Goal: Task Accomplishment & Management: Use online tool/utility

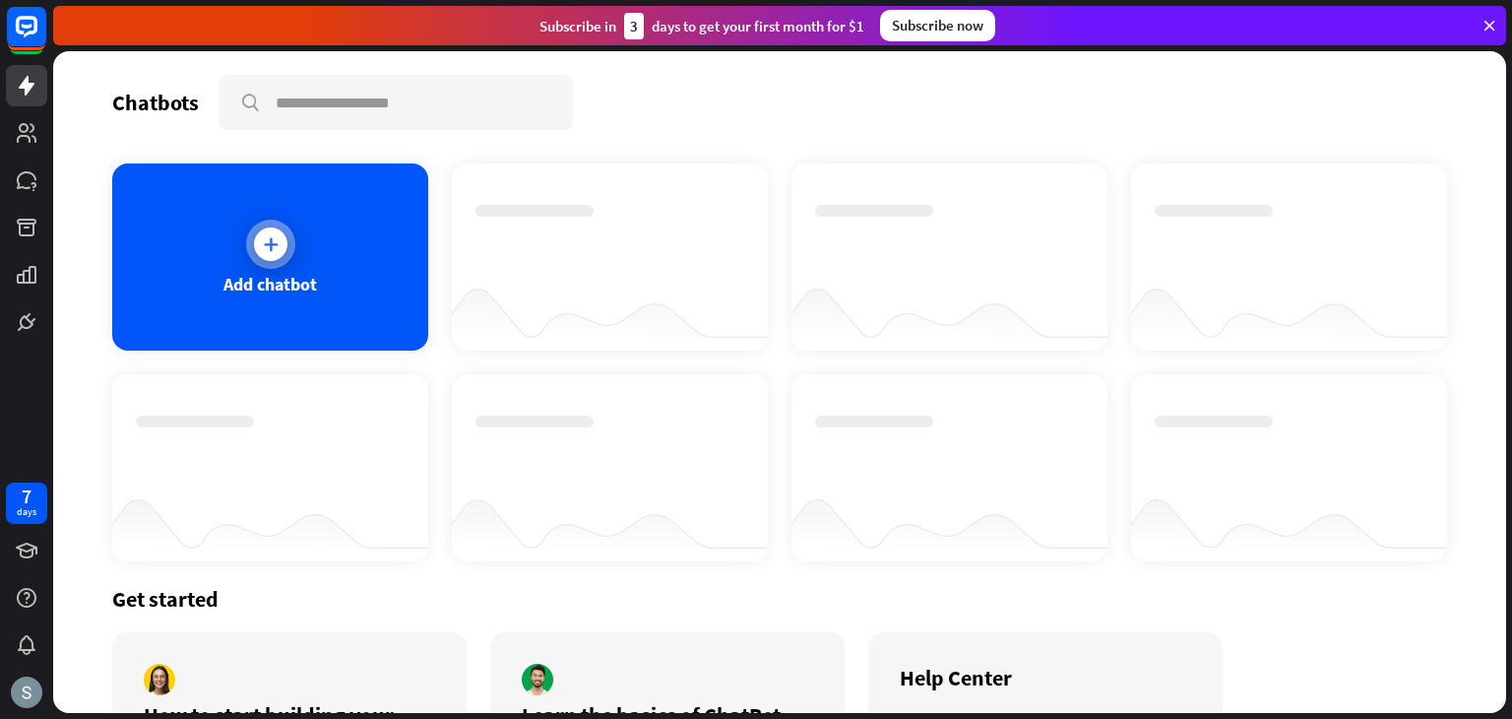
click at [248, 250] on div at bounding box center [270, 244] width 49 height 49
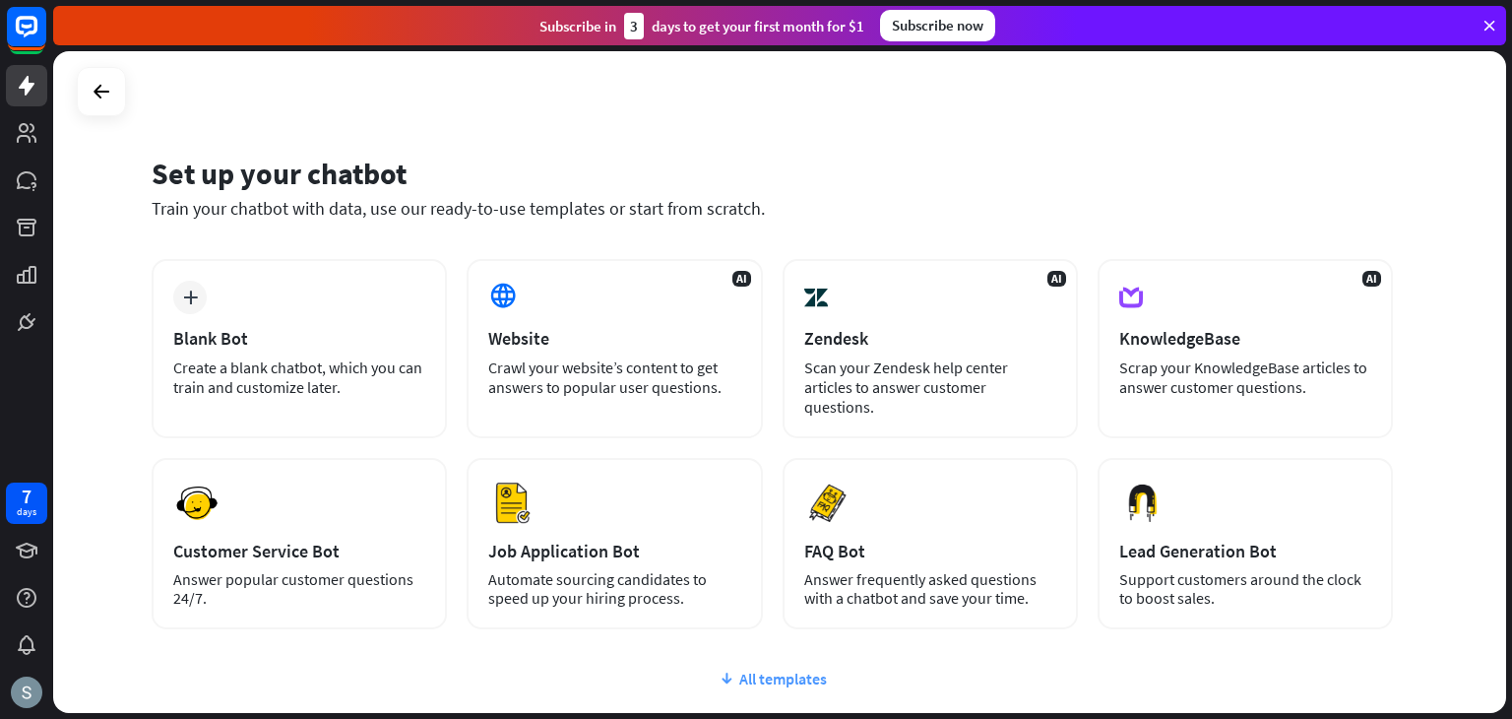
click at [792, 669] on div "All templates" at bounding box center [773, 679] width 1242 height 20
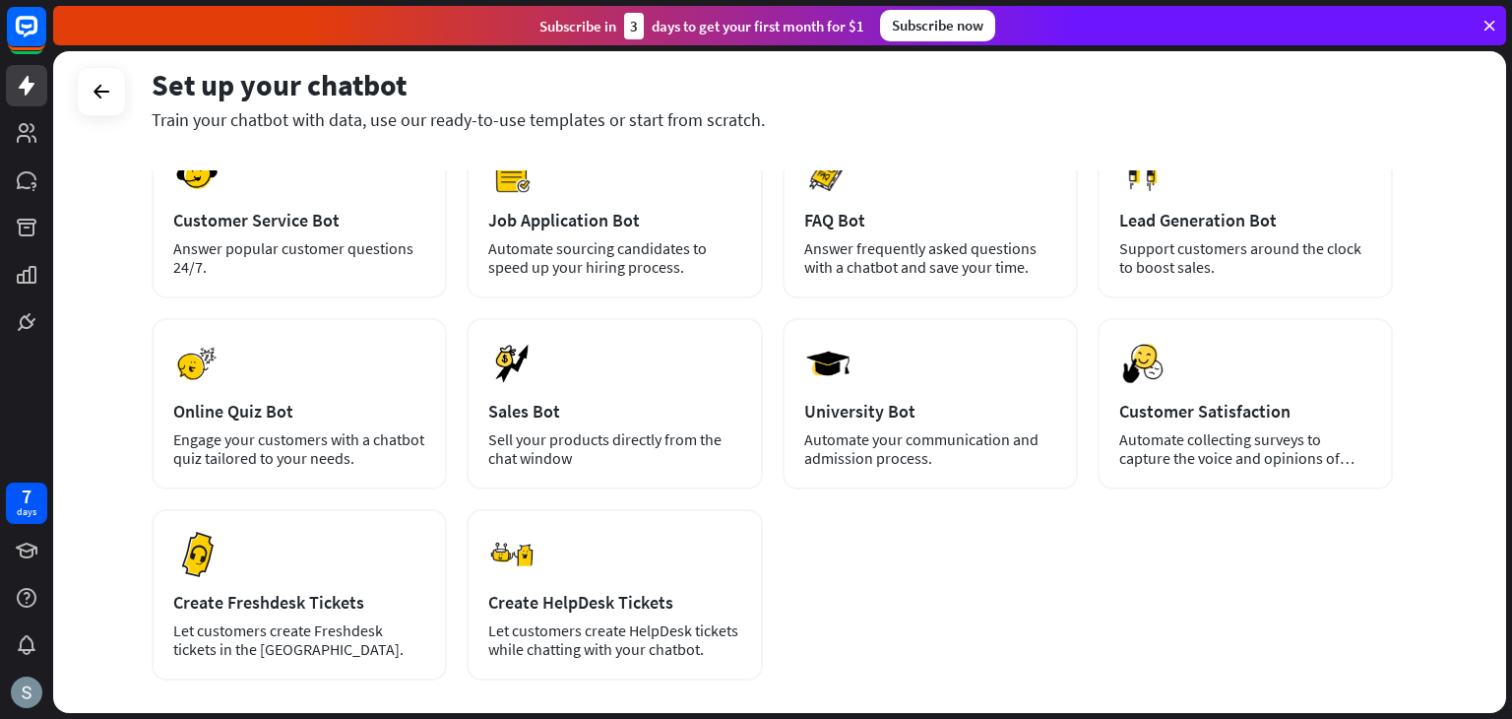
scroll to position [330, 0]
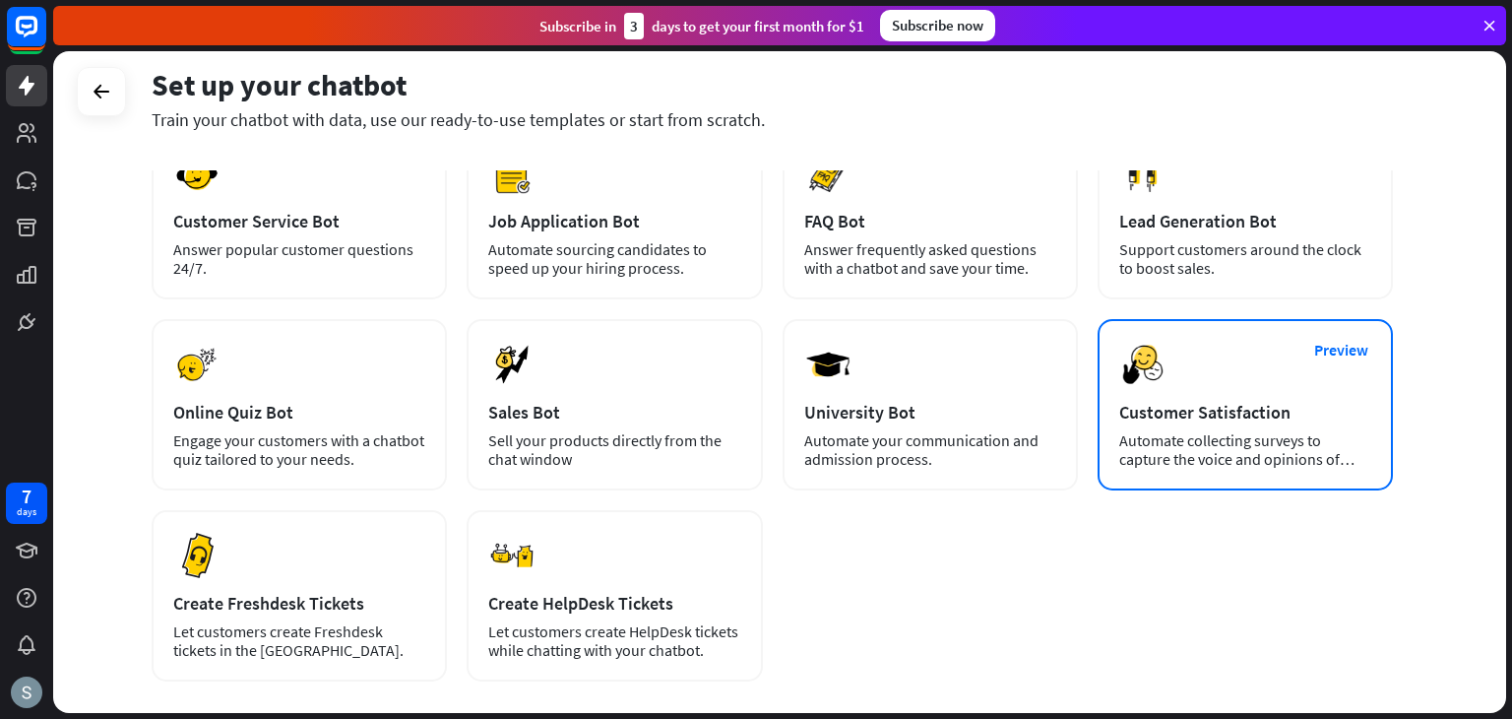
click at [1206, 401] on div "Customer Satisfaction" at bounding box center [1245, 412] width 252 height 23
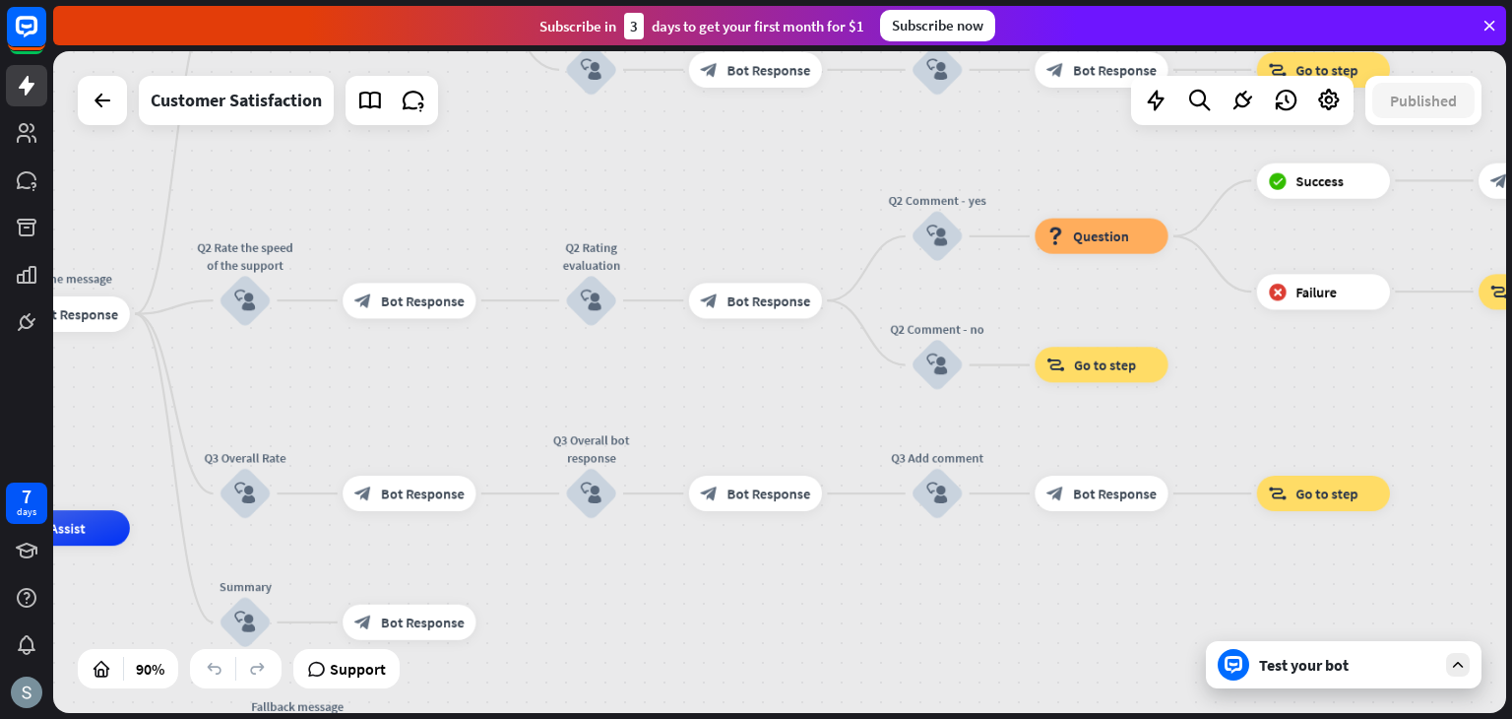
drag, startPoint x: 1233, startPoint y: 460, endPoint x: 629, endPoint y: 611, distance: 622.3
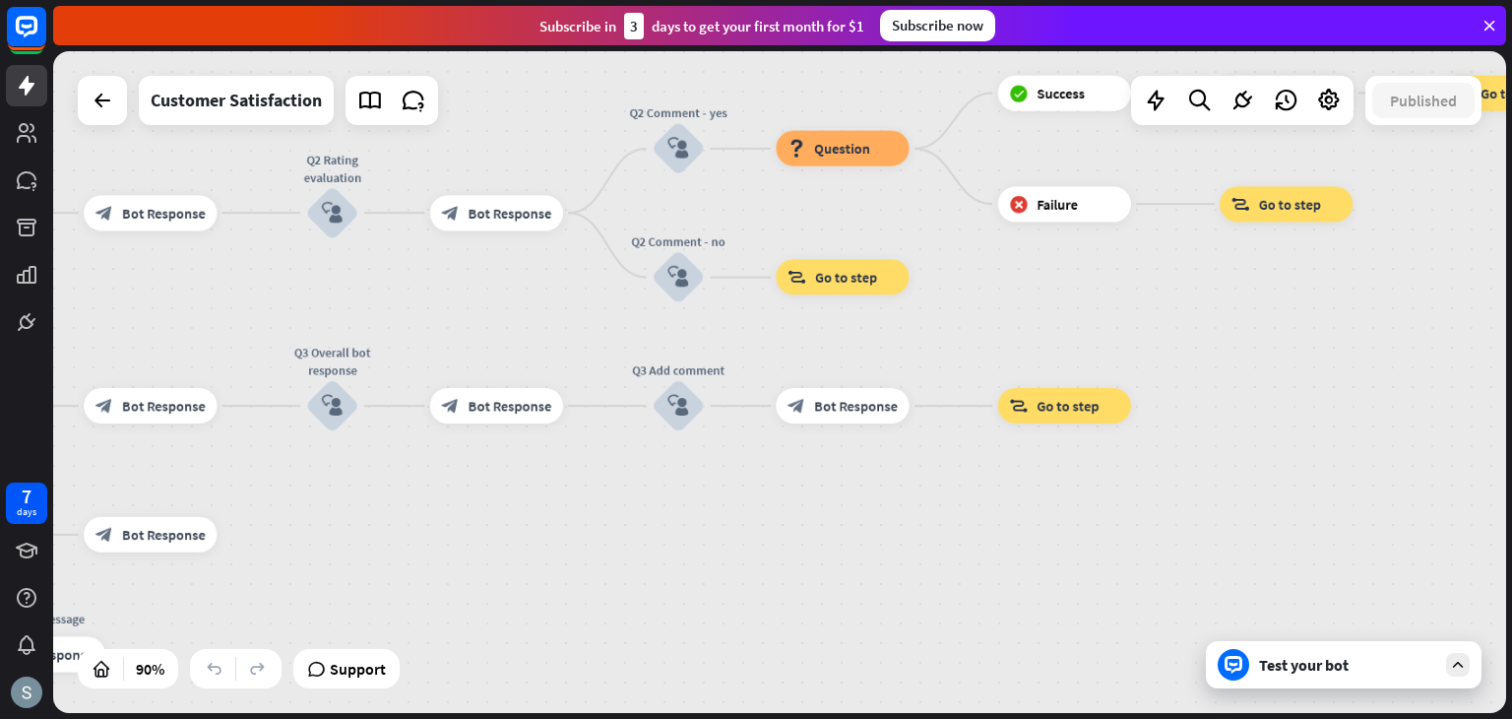
drag, startPoint x: 1086, startPoint y: 592, endPoint x: 1225, endPoint y: 504, distance: 164.2
click at [1225, 504] on div "home_2 Start point Welcome message block_bot_response Bot Response Q1 Was the p…" at bounding box center [779, 382] width 1453 height 662
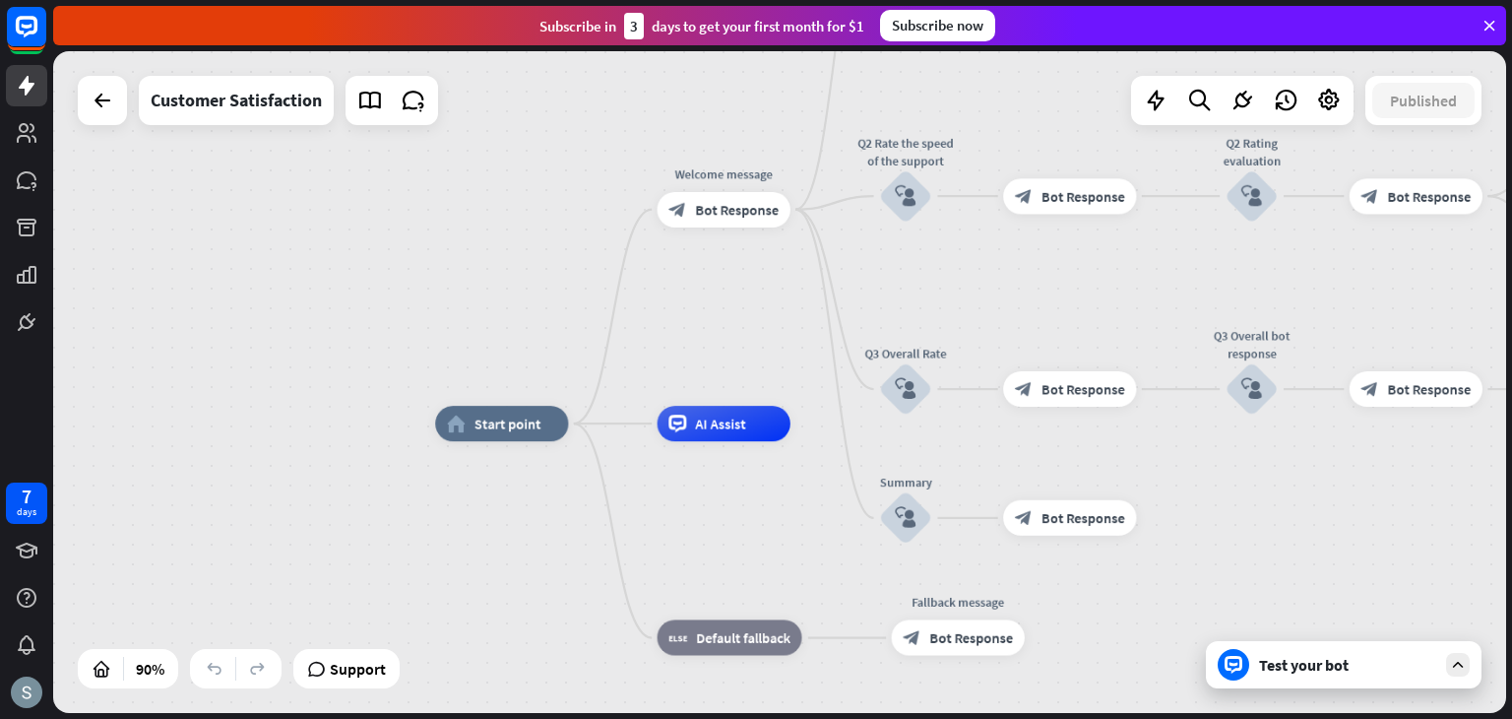
drag, startPoint x: 953, startPoint y: 540, endPoint x: 1484, endPoint y: 529, distance: 530.8
click at [1484, 529] on div "home_2 Start point Welcome message block_bot_response Bot Response Q1 Was the p…" at bounding box center [1090, 721] width 1310 height 597
click at [535, 431] on span "Start point" at bounding box center [512, 424] width 67 height 18
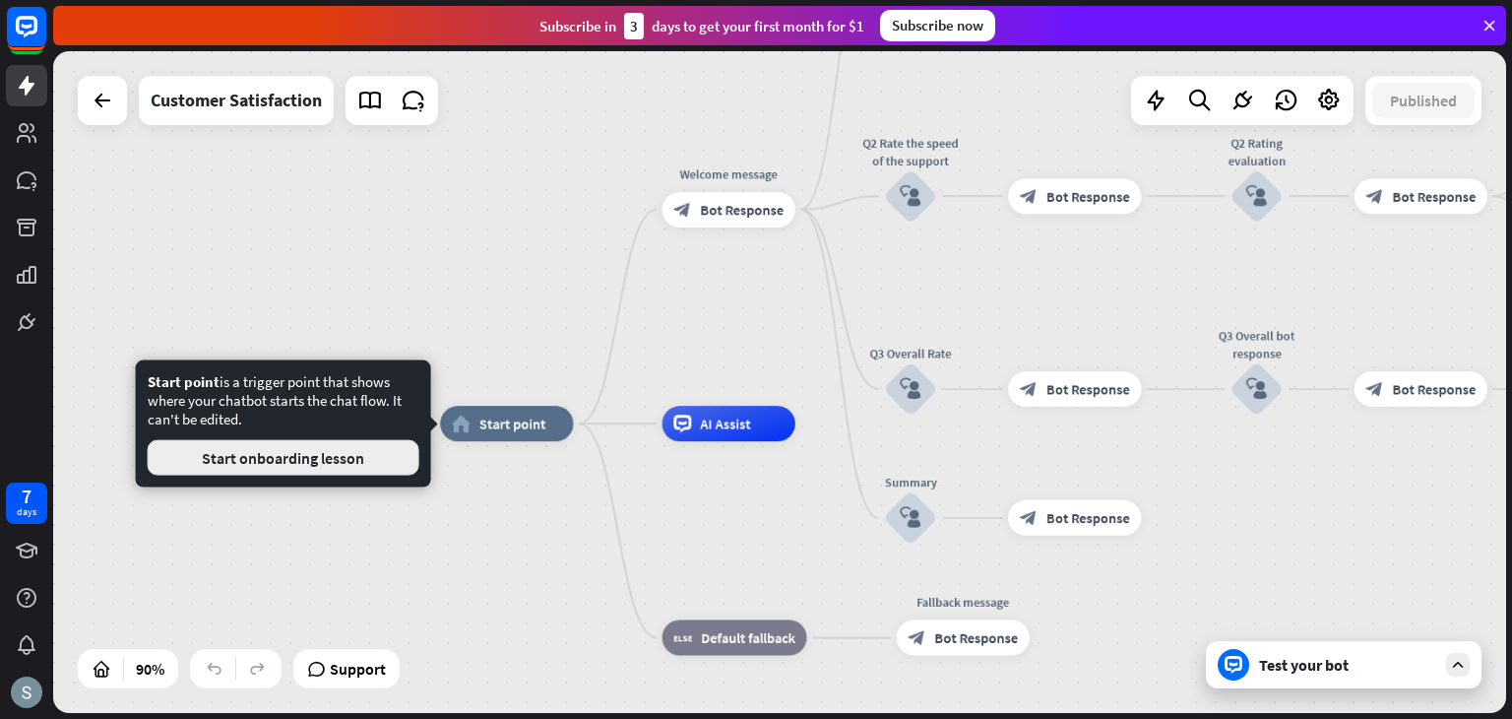
click at [354, 464] on button "Start onboarding lesson" at bounding box center [284, 457] width 272 height 35
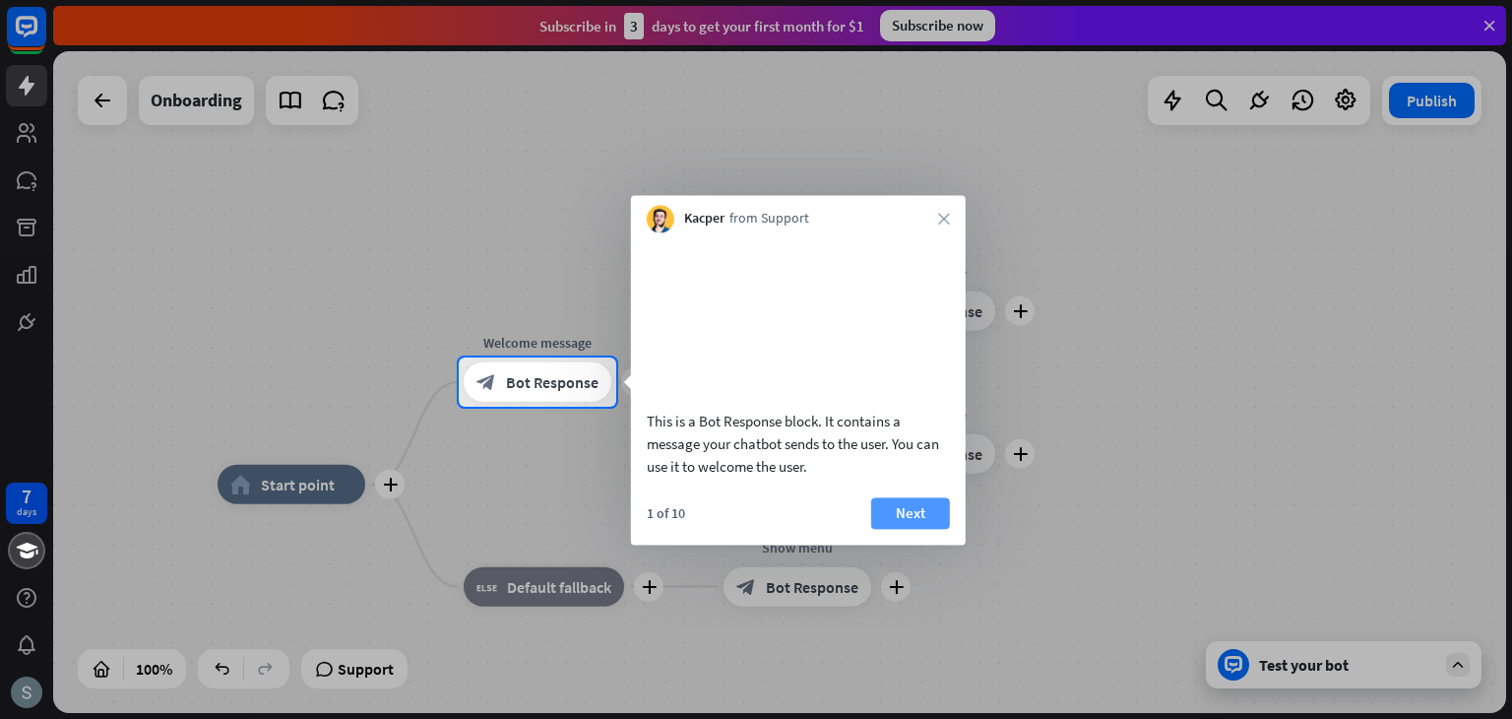
click at [926, 529] on button "Next" at bounding box center [910, 513] width 79 height 32
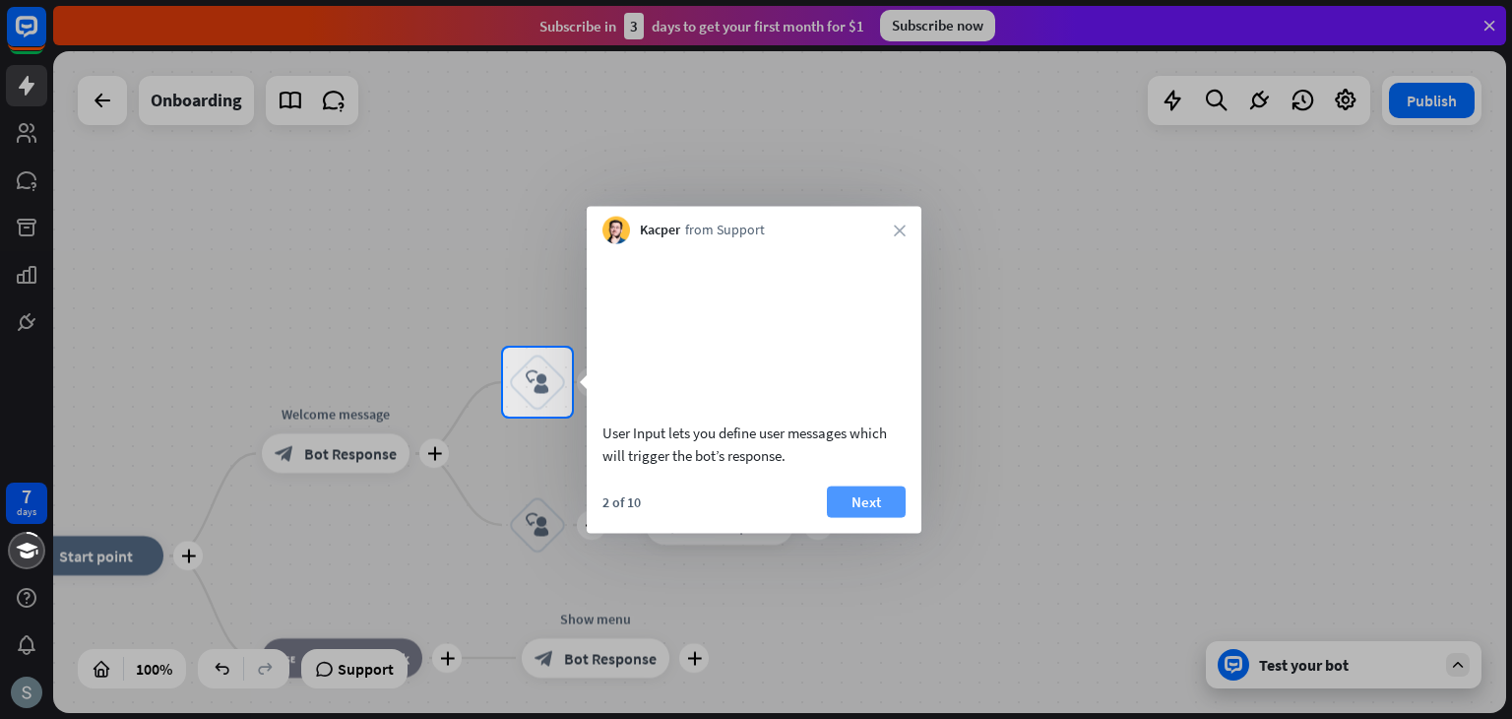
click at [865, 517] on button "Next" at bounding box center [866, 501] width 79 height 32
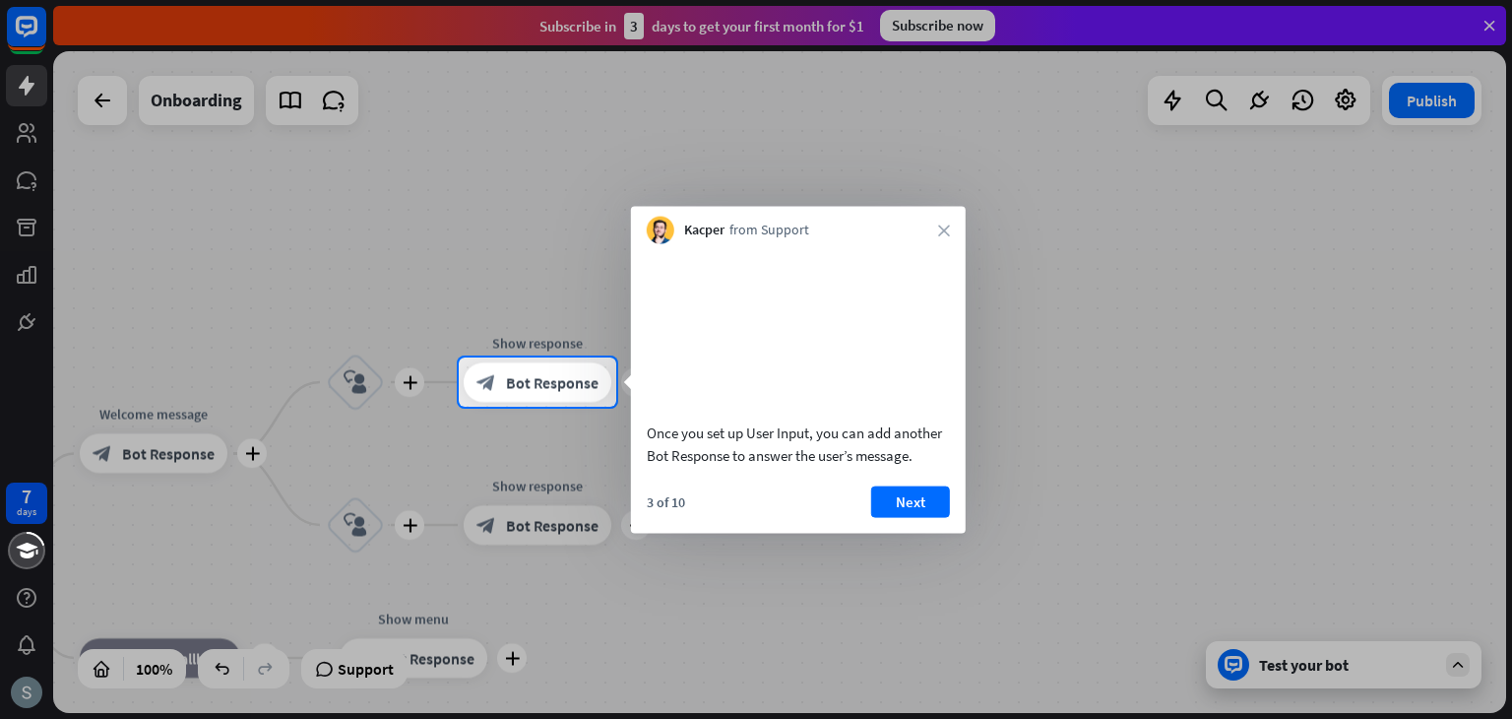
click at [947, 239] on div "Kacper from Support close" at bounding box center [798, 225] width 335 height 37
click at [941, 225] on icon "close" at bounding box center [944, 230] width 12 height 12
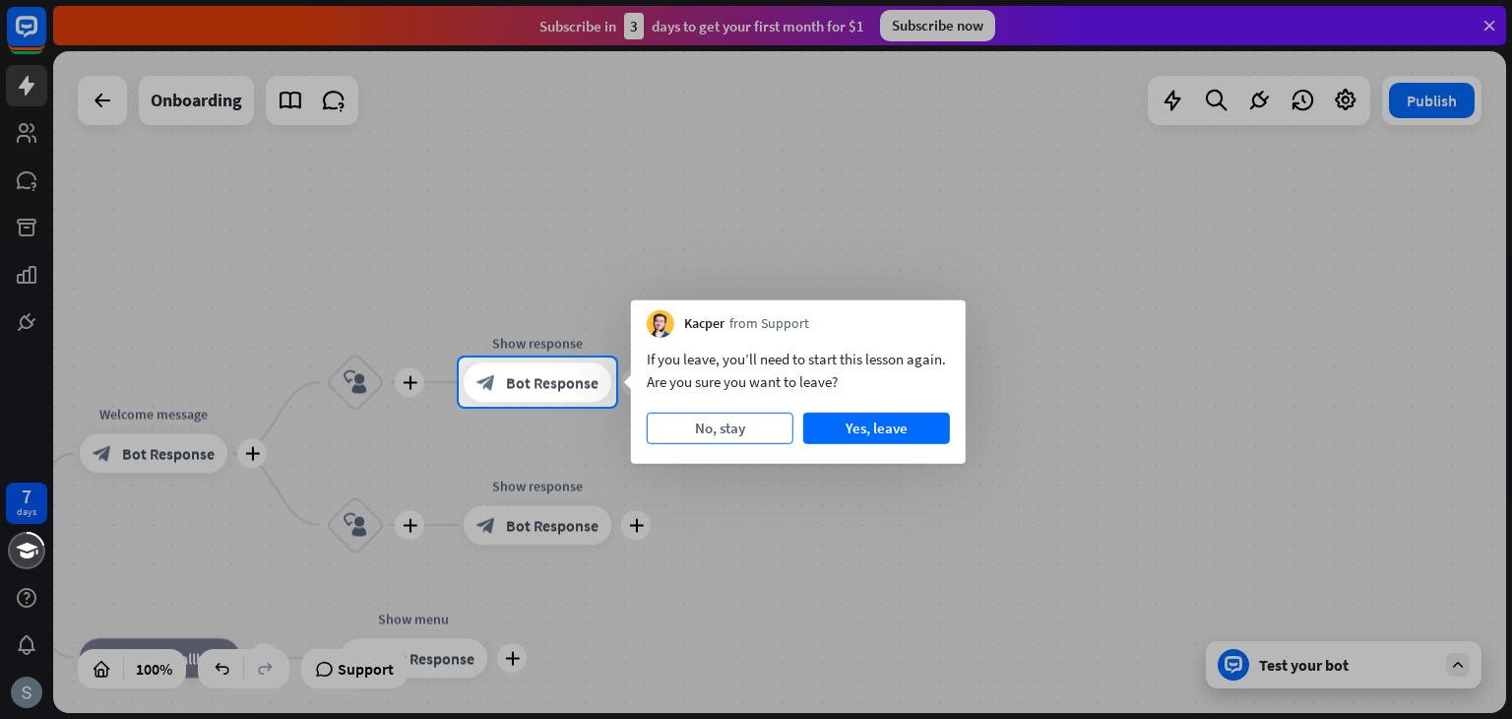
click at [725, 422] on button "No, stay" at bounding box center [720, 429] width 147 height 32
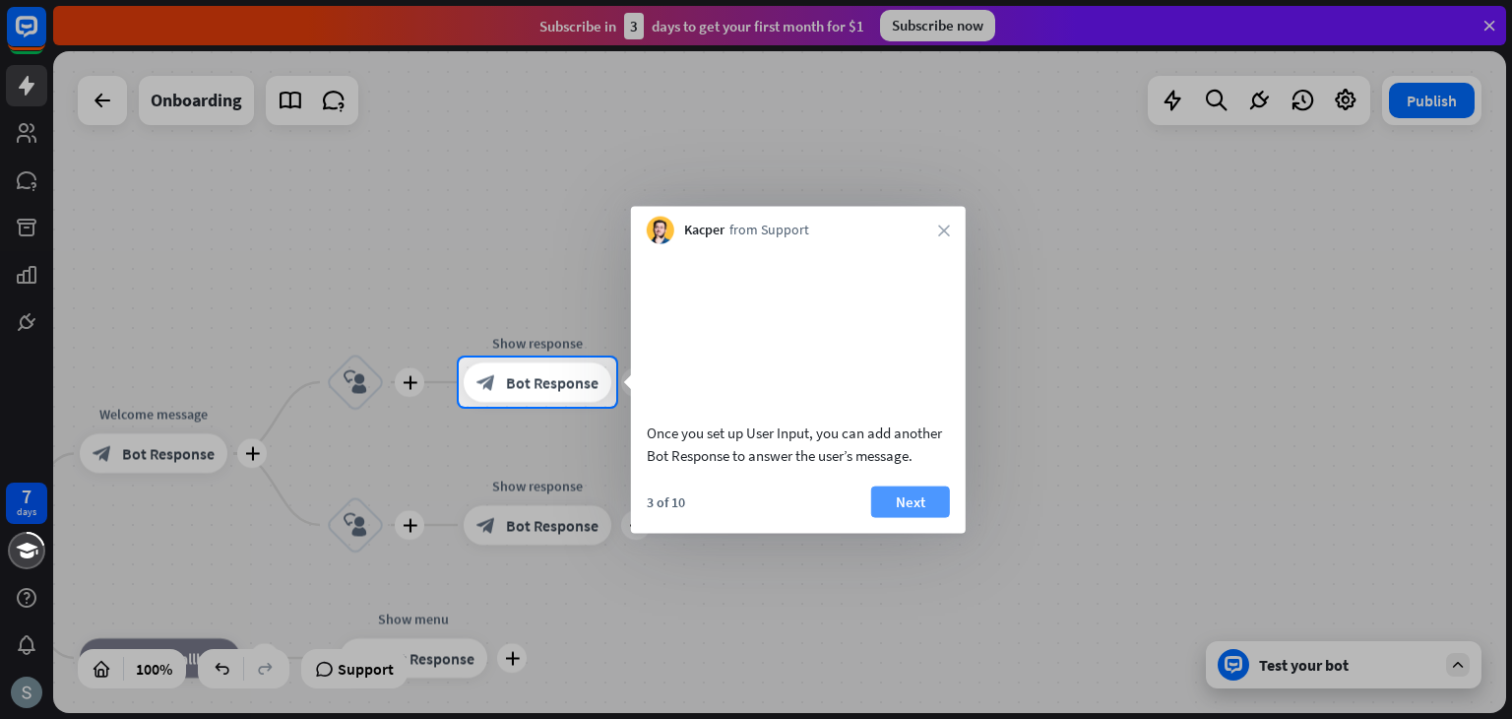
click at [894, 517] on button "Next" at bounding box center [910, 501] width 79 height 32
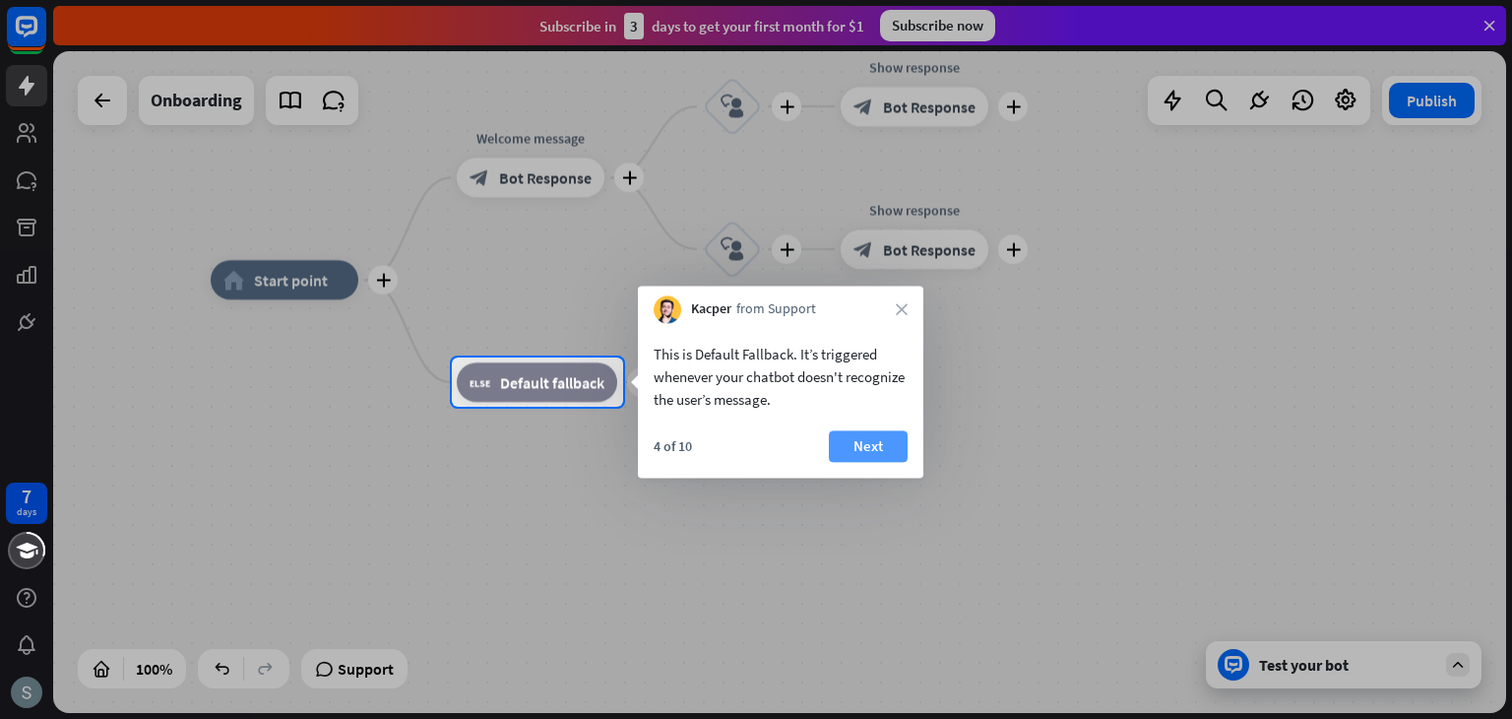
click at [852, 445] on button "Next" at bounding box center [868, 446] width 79 height 32
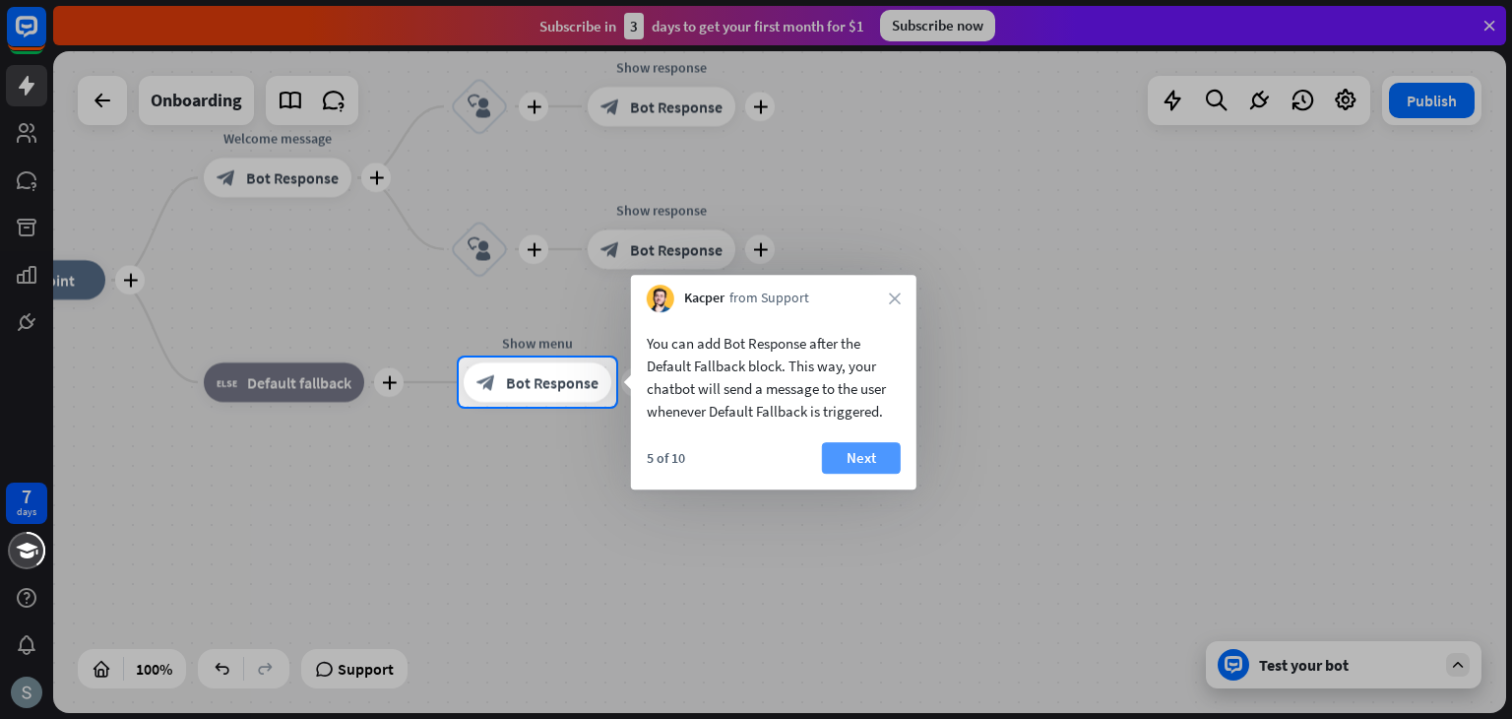
click at [873, 459] on button "Next" at bounding box center [861, 458] width 79 height 32
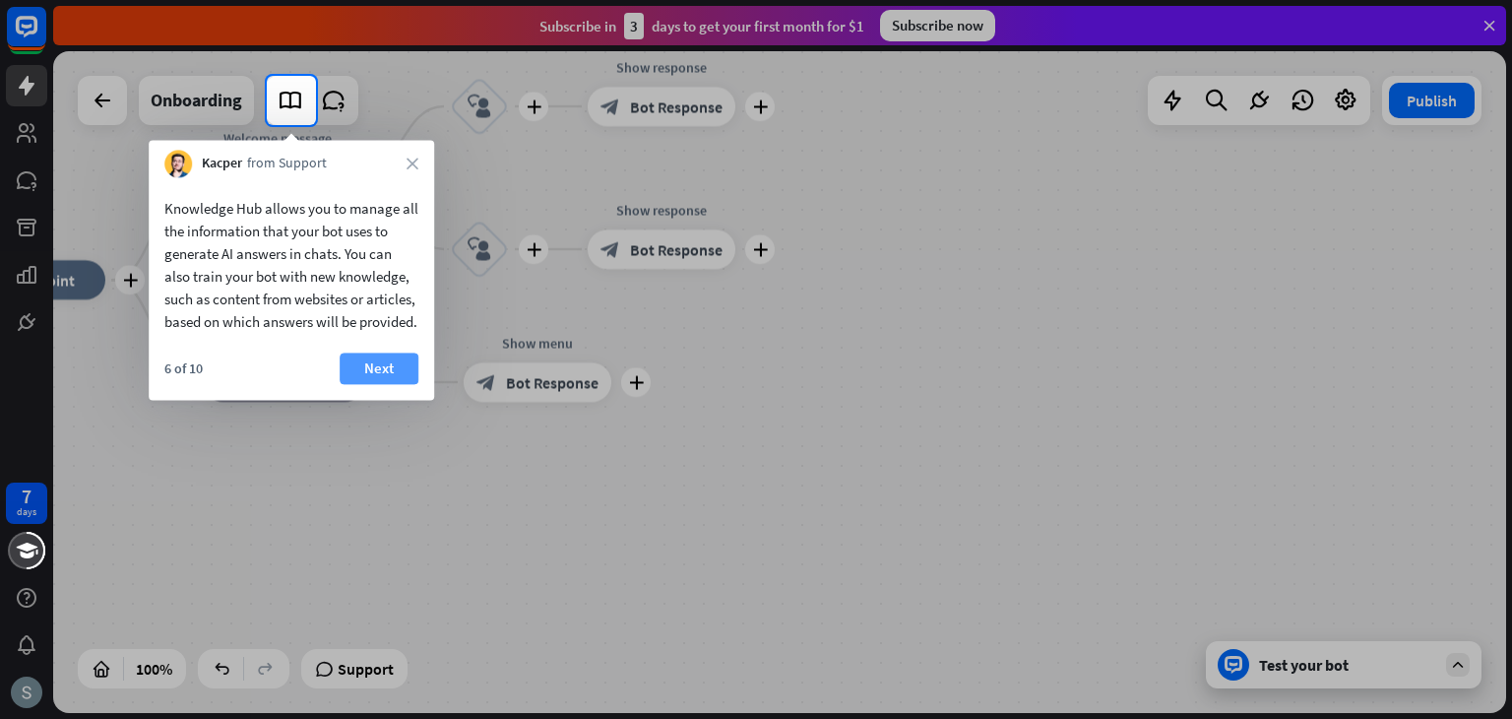
click at [378, 381] on button "Next" at bounding box center [379, 368] width 79 height 32
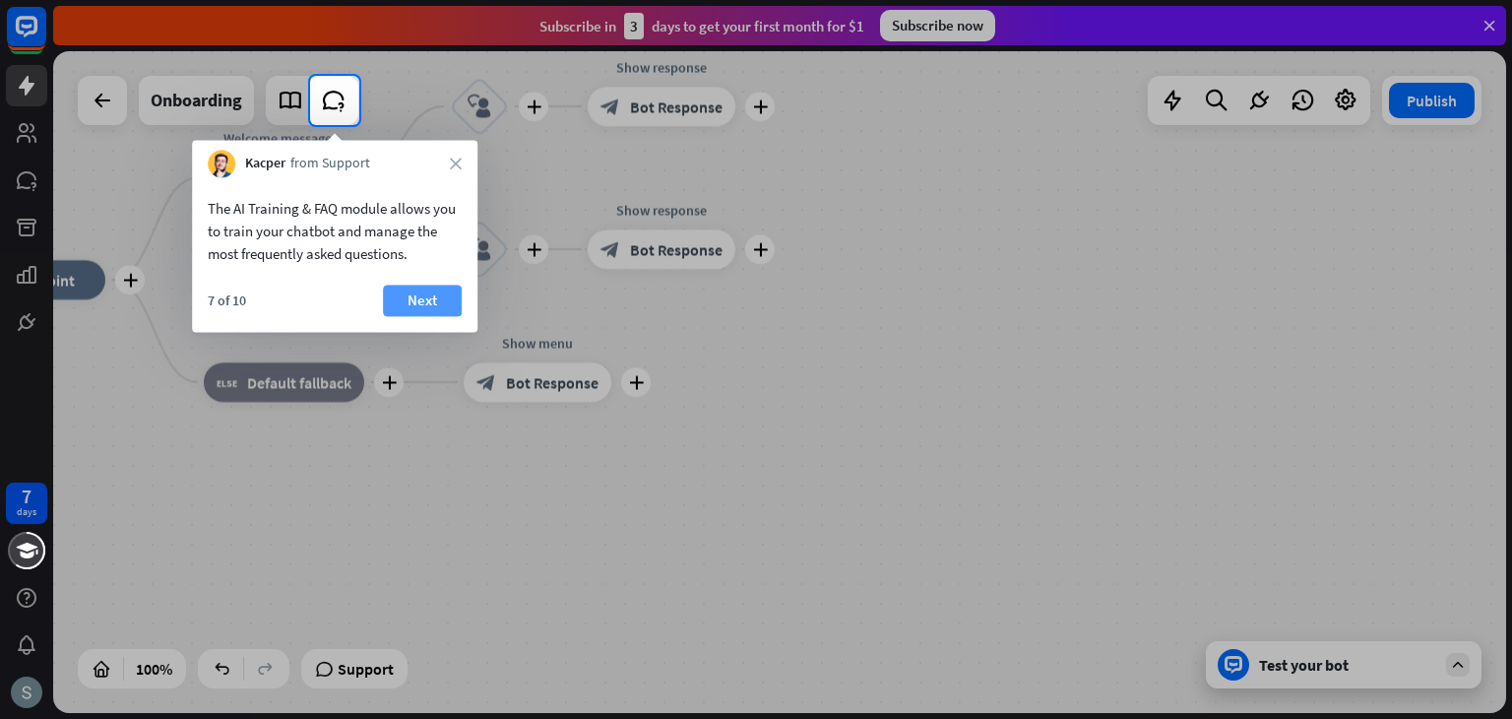
click at [426, 300] on button "Next" at bounding box center [422, 301] width 79 height 32
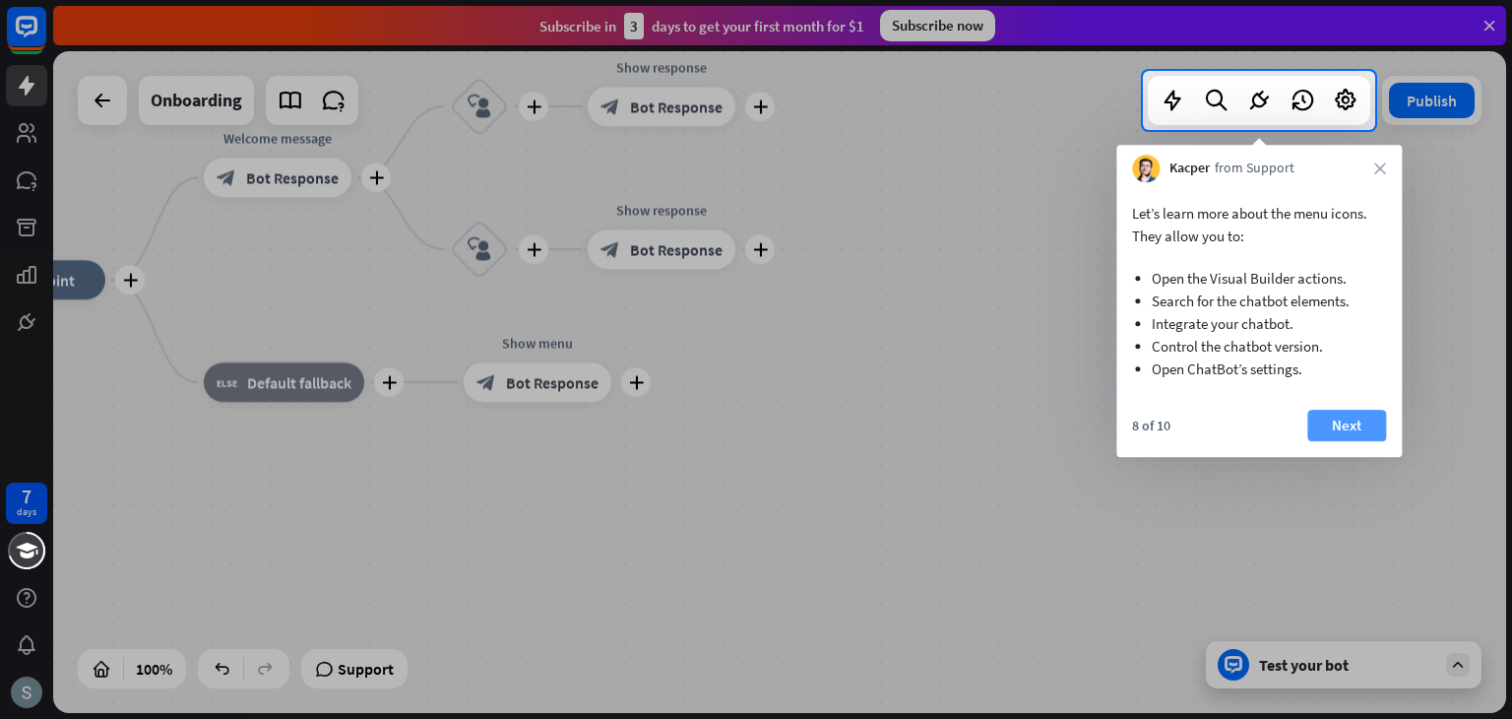
click at [1347, 420] on button "Next" at bounding box center [1347, 426] width 79 height 32
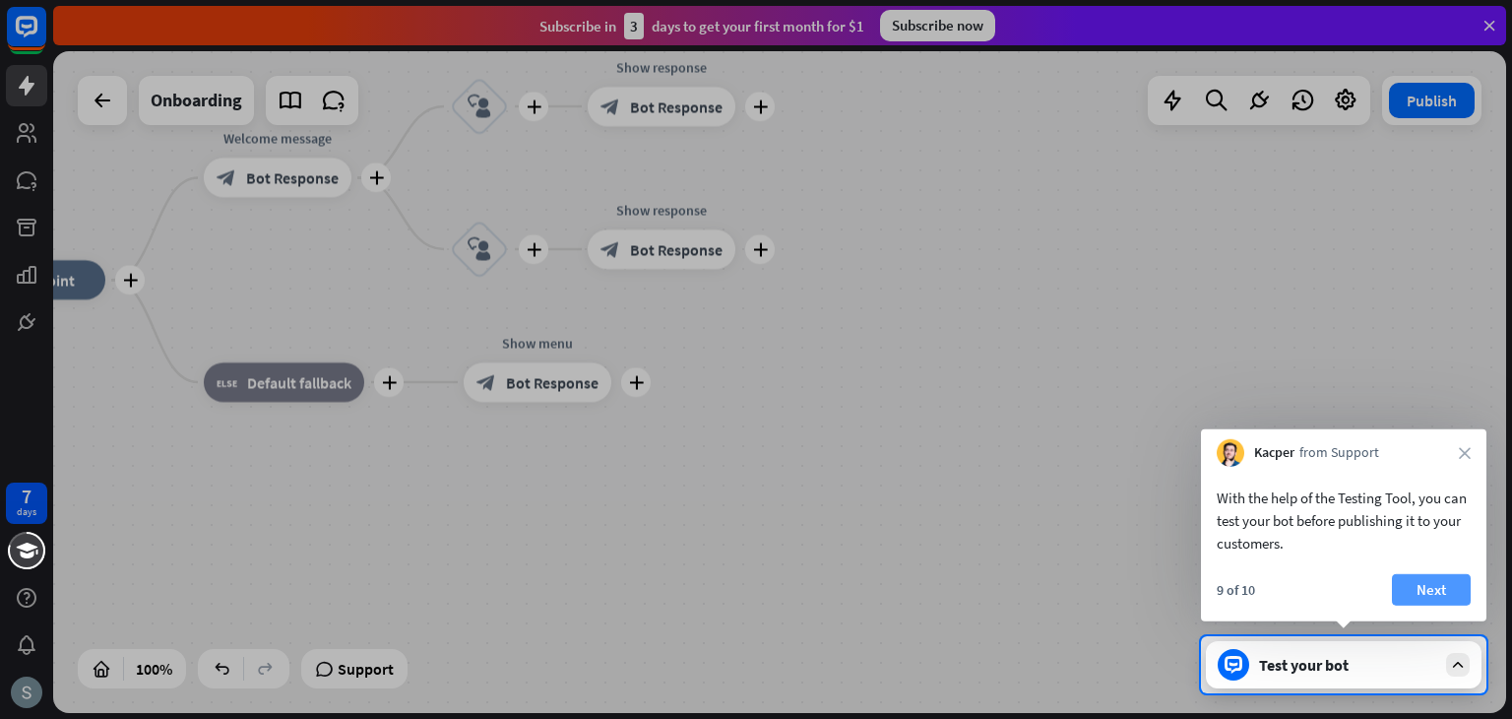
click at [1406, 591] on button "Next" at bounding box center [1431, 590] width 79 height 32
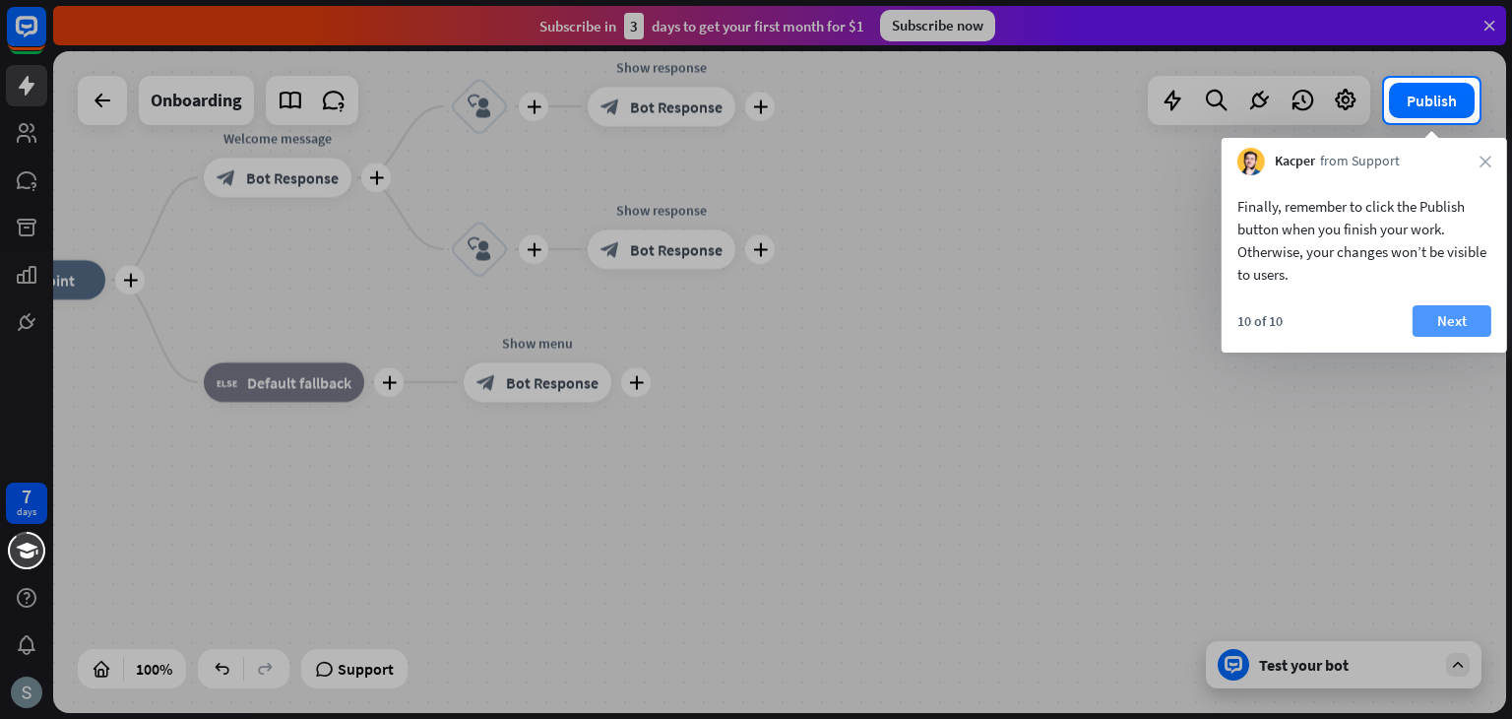
click at [1460, 315] on button "Next" at bounding box center [1452, 321] width 79 height 32
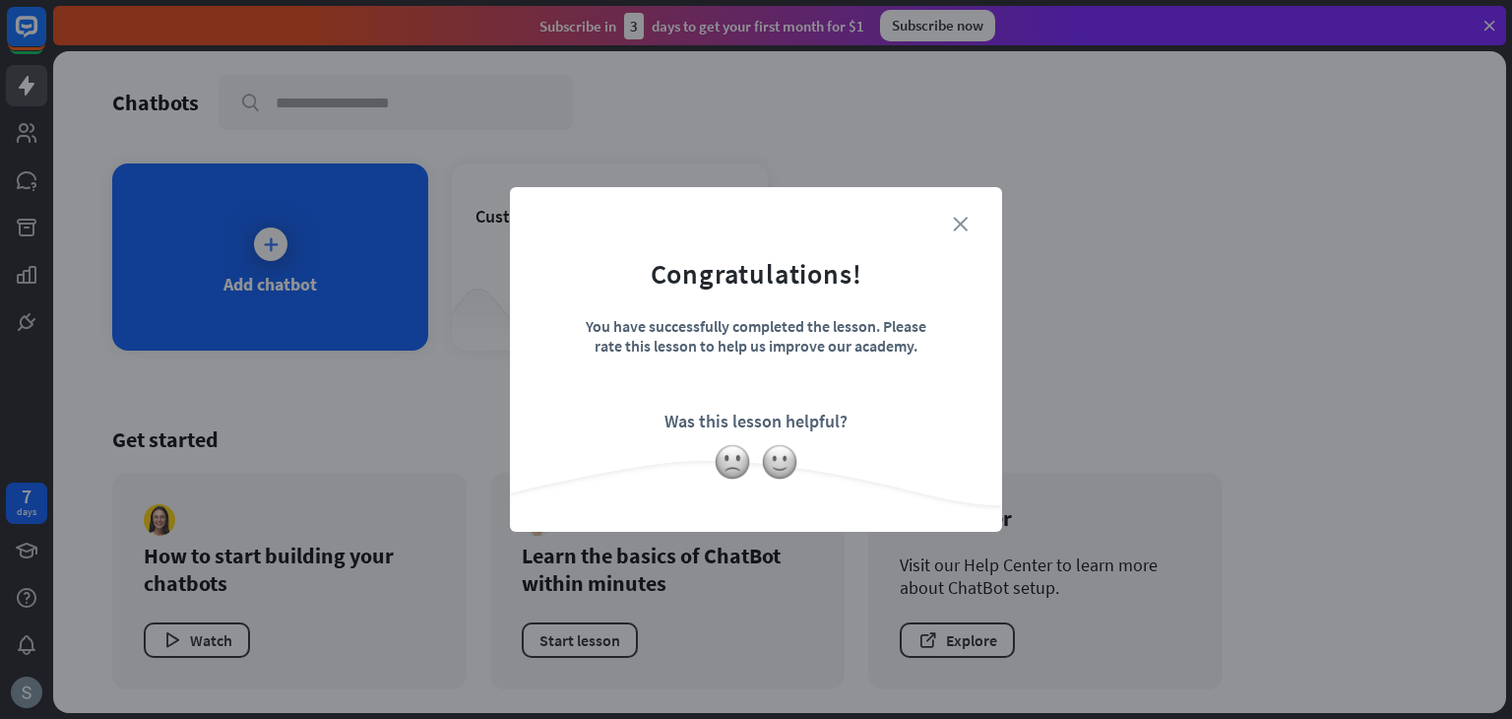
click at [961, 222] on icon "close" at bounding box center [960, 224] width 15 height 15
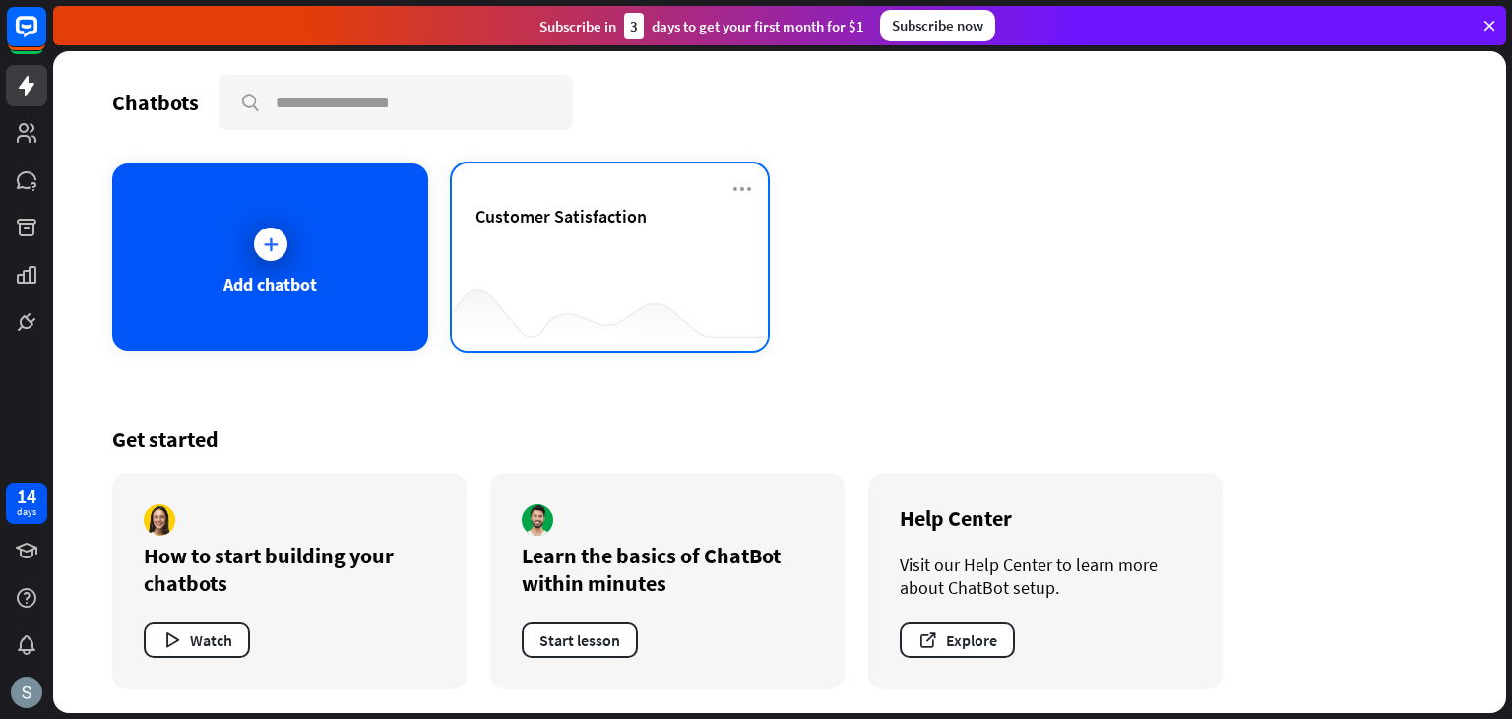
click at [547, 253] on div "Customer Satisfaction" at bounding box center [610, 239] width 269 height 69
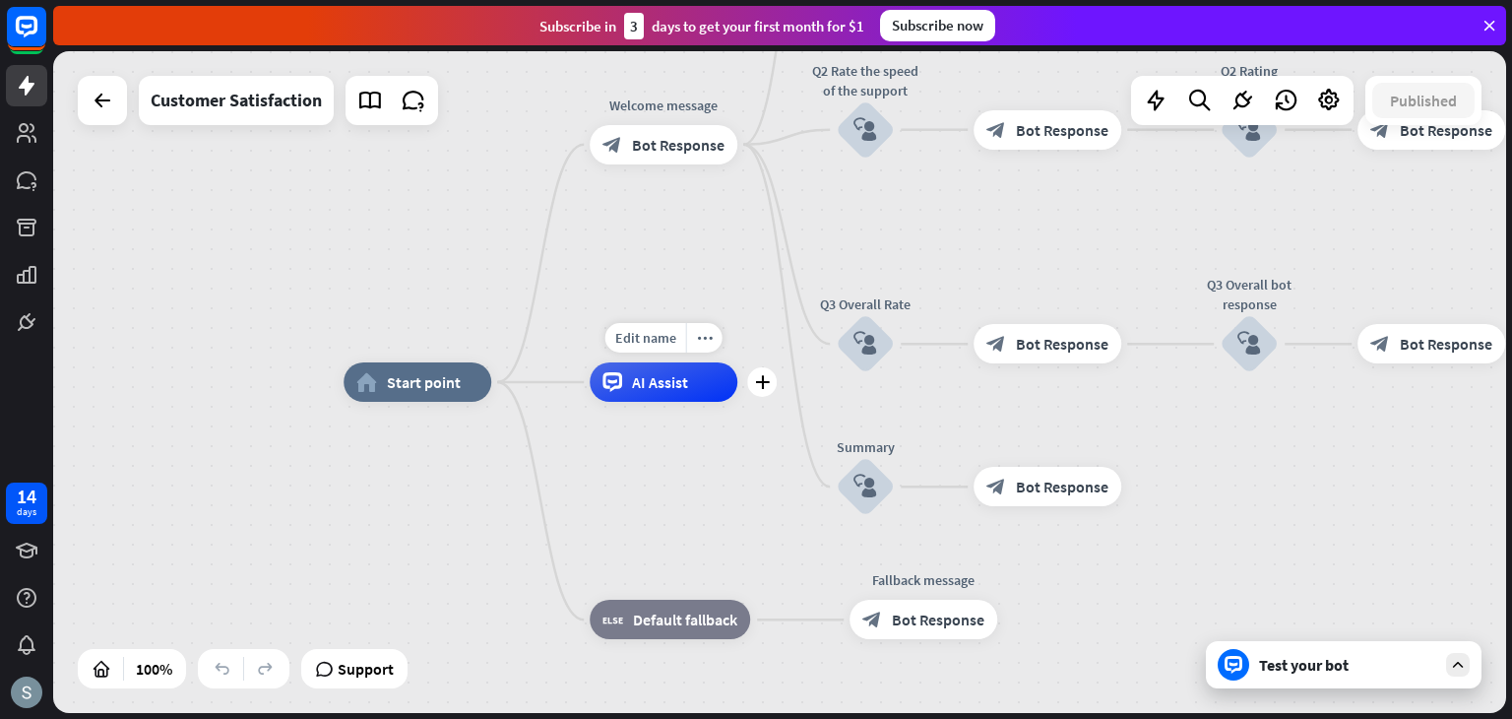
click at [644, 395] on div "AI Assist" at bounding box center [664, 381] width 148 height 39
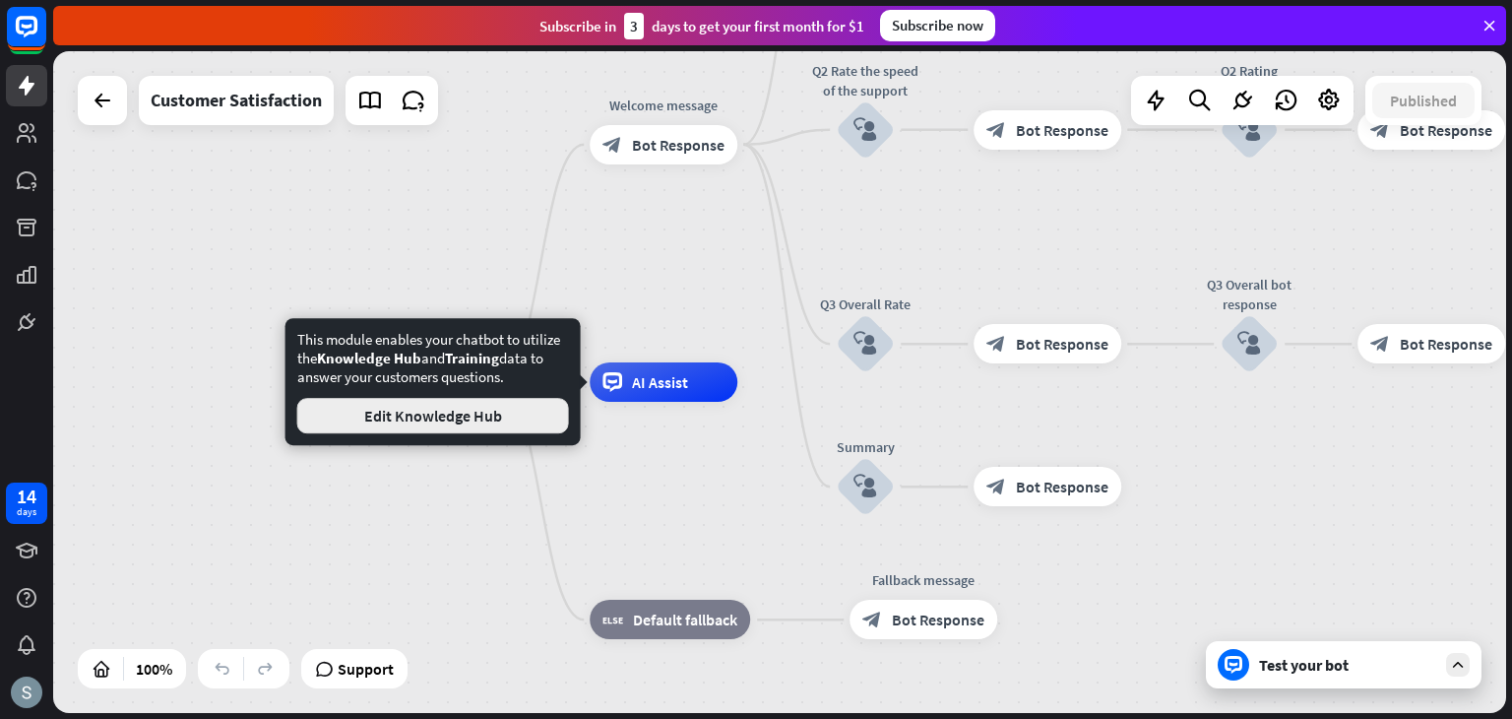
click at [504, 414] on button "Edit Knowledge Hub" at bounding box center [433, 415] width 272 height 35
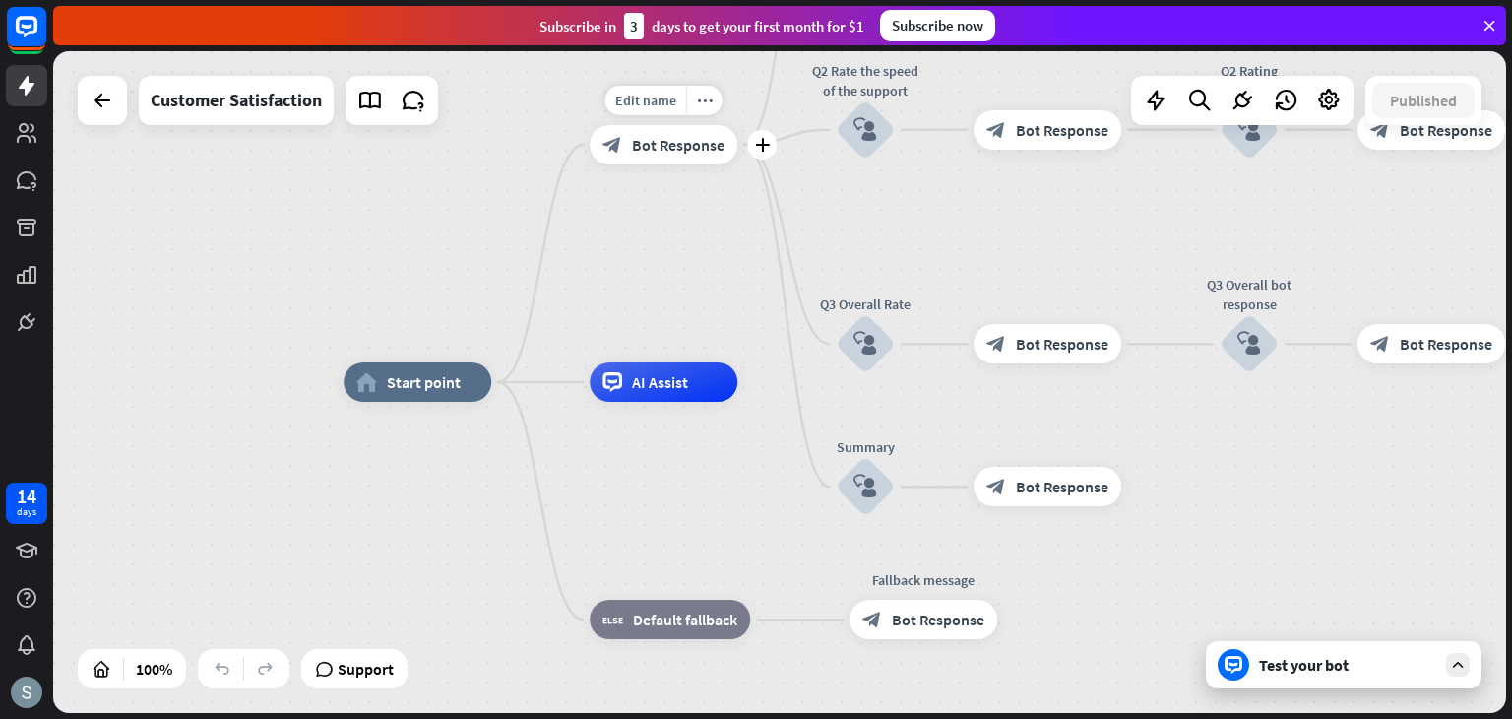
click at [683, 143] on span "Bot Response" at bounding box center [678, 145] width 93 height 20
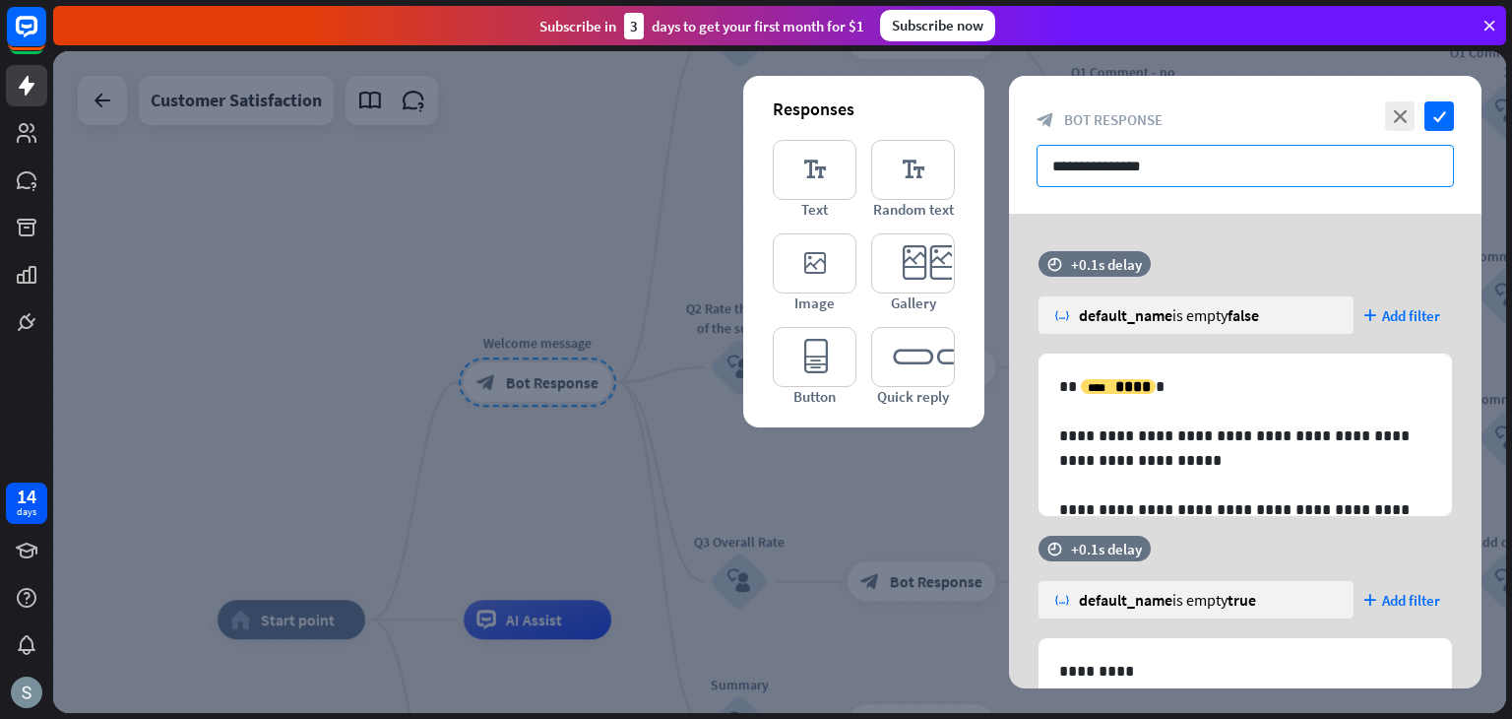
click at [1206, 159] on input "**********" at bounding box center [1245, 166] width 417 height 42
drag, startPoint x: 1206, startPoint y: 159, endPoint x: 996, endPoint y: 172, distance: 210.2
click at [996, 172] on div "**********" at bounding box center [779, 382] width 1453 height 662
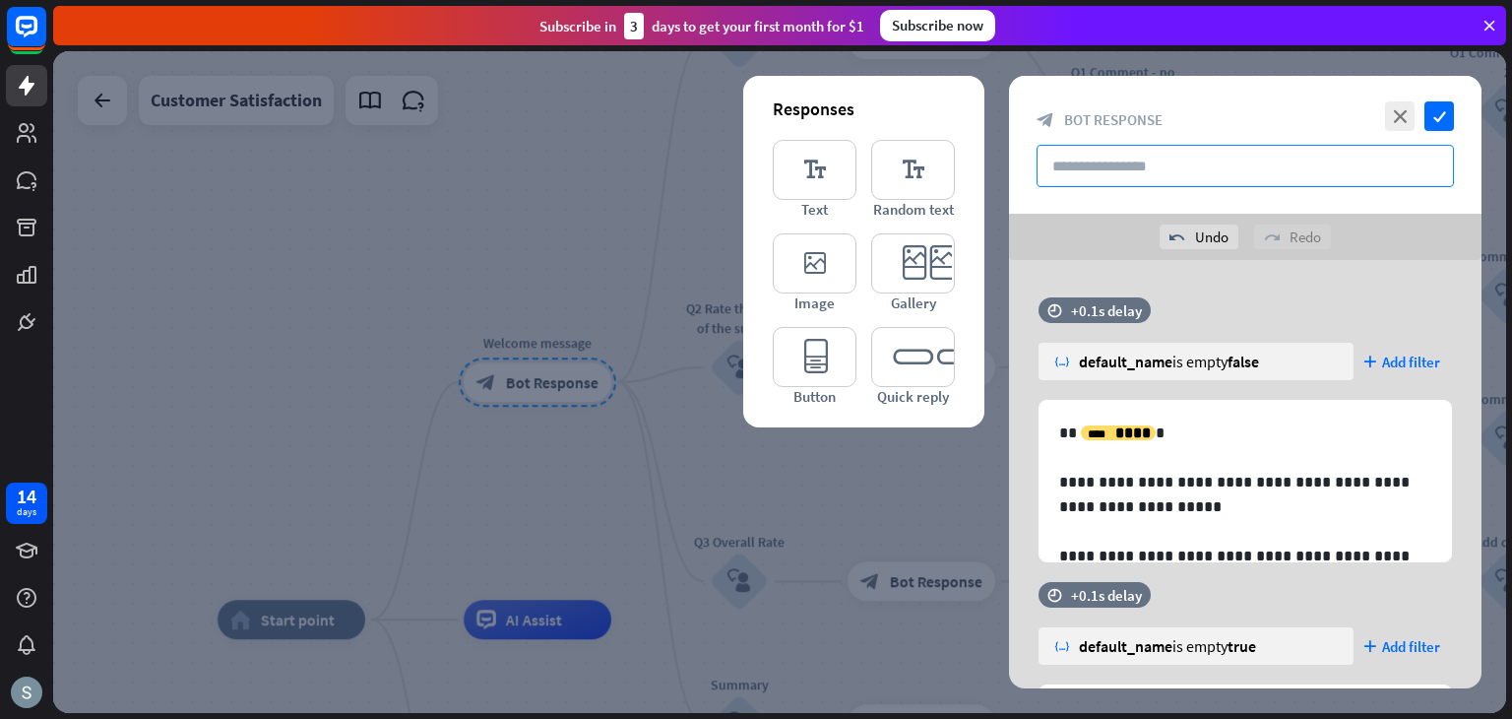
click at [1164, 159] on input "text" at bounding box center [1245, 166] width 417 height 42
paste input "**********"
drag, startPoint x: 1091, startPoint y: 162, endPoint x: 1039, endPoint y: 162, distance: 52.2
click at [1039, 162] on input "**********" at bounding box center [1245, 166] width 417 height 42
type input "**********"
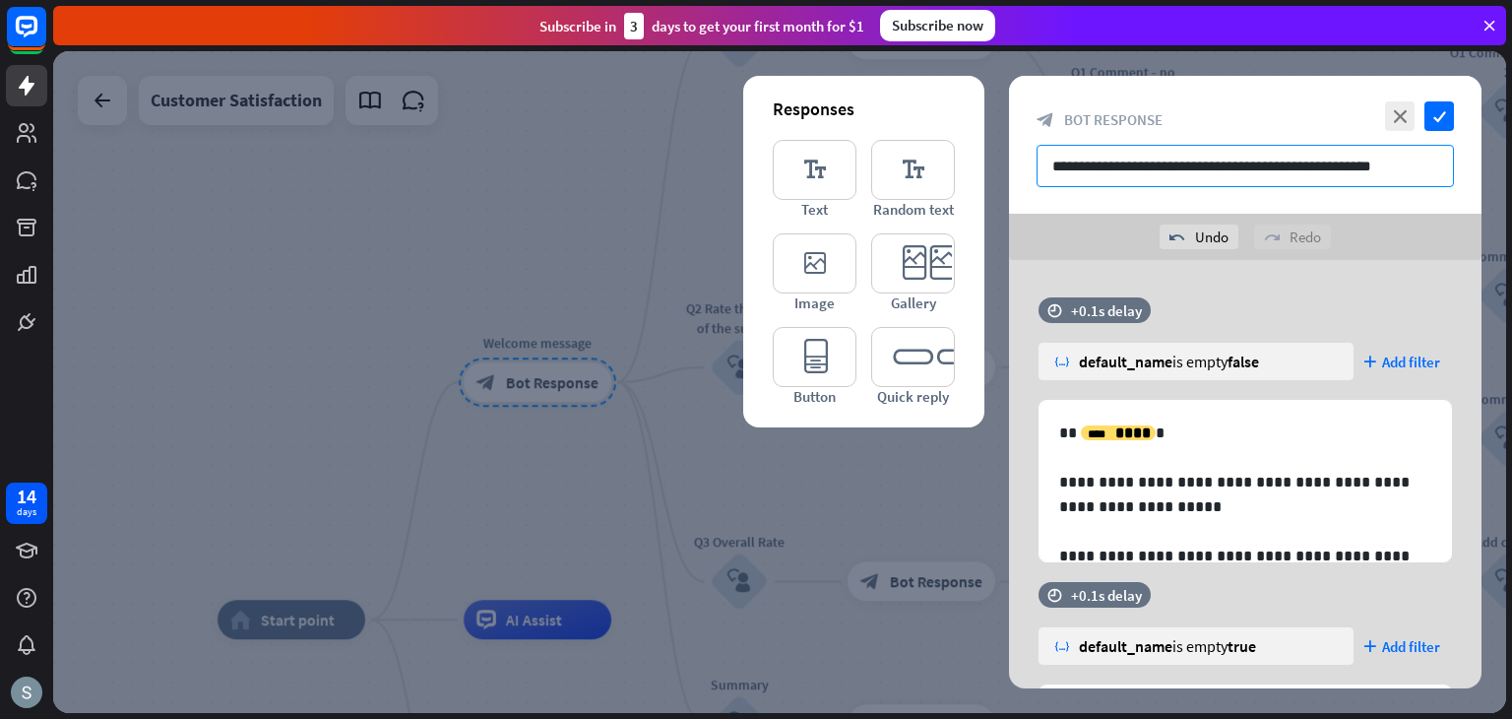
drag, startPoint x: 1403, startPoint y: 167, endPoint x: 985, endPoint y: 195, distance: 419.4
click at [985, 195] on div "**********" at bounding box center [779, 382] width 1453 height 662
click at [1181, 154] on input "text" at bounding box center [1245, 166] width 417 height 42
paste input "**********"
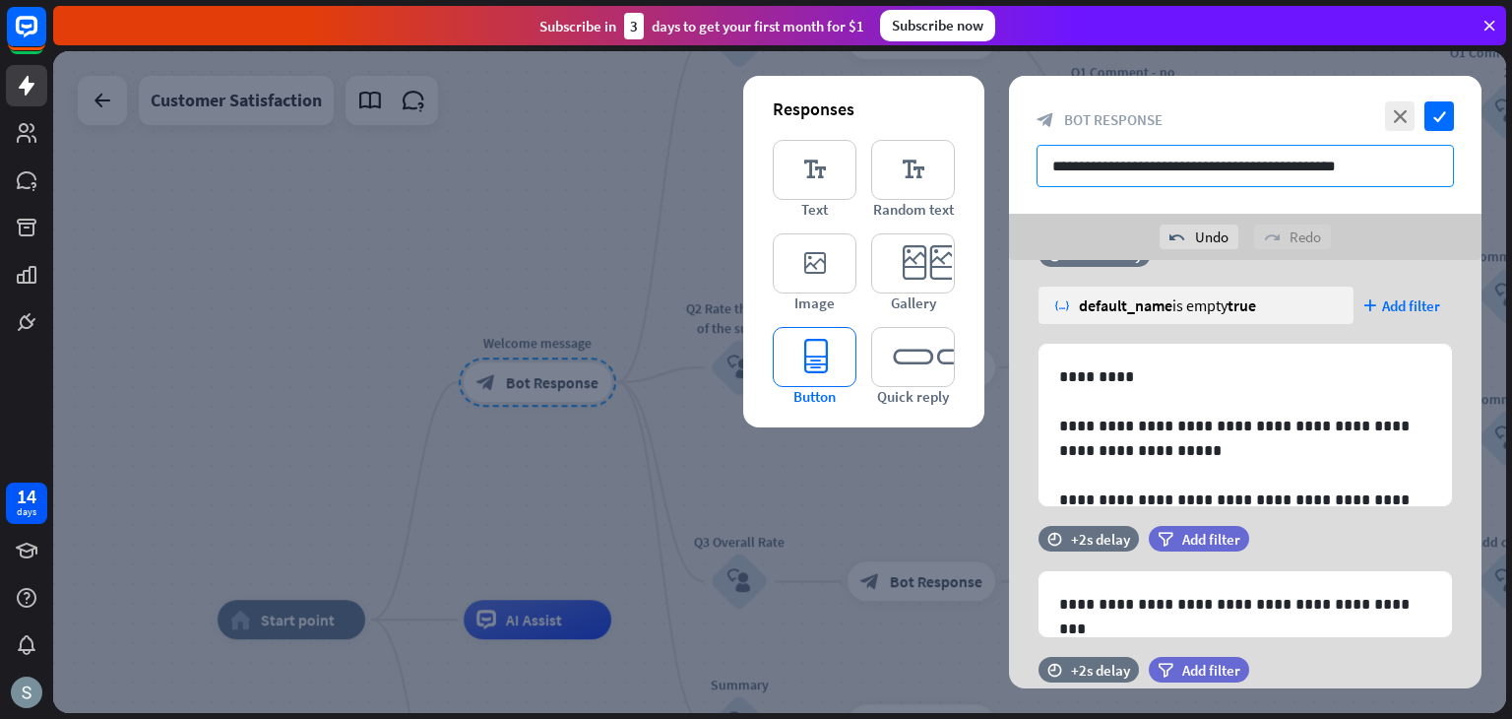
type input "**********"
click at [817, 341] on icon "editor_button" at bounding box center [815, 357] width 84 height 60
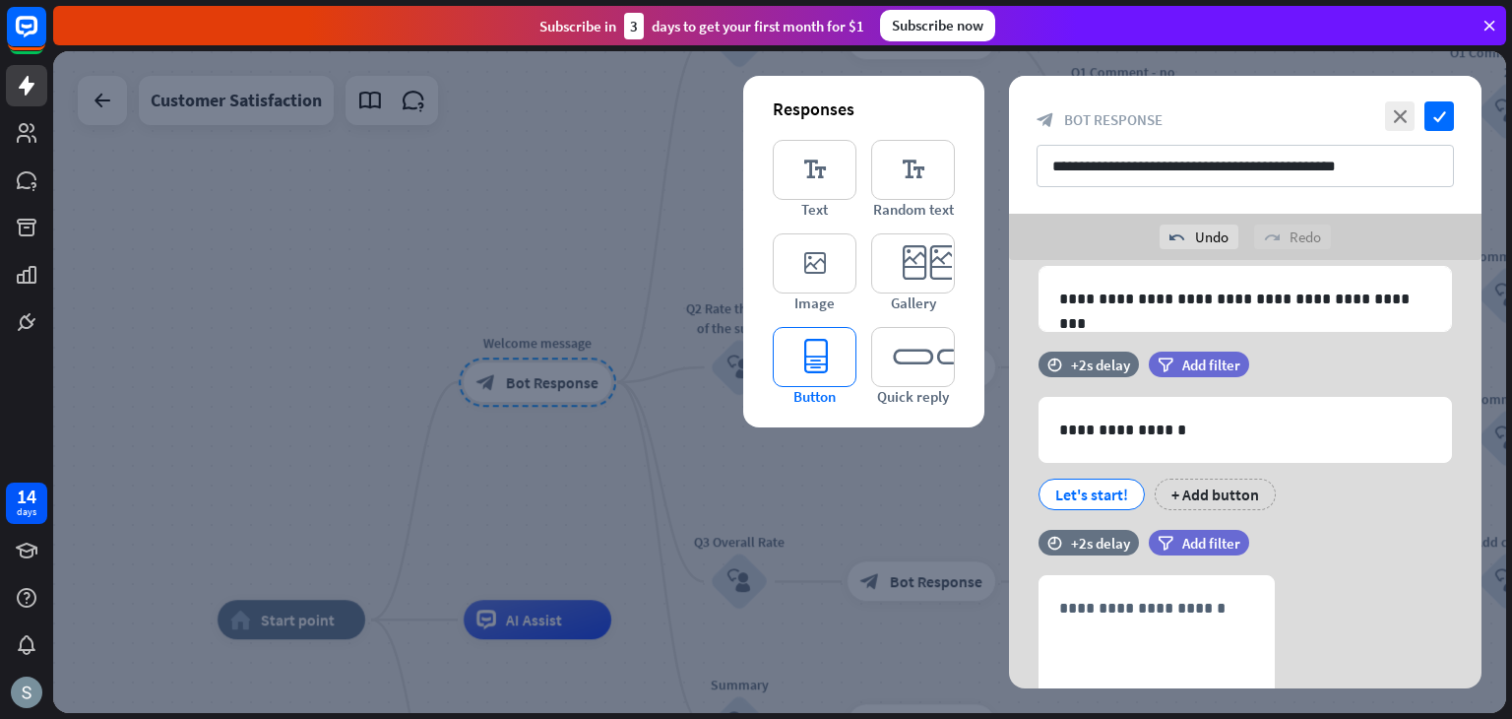
scroll to position [811, 0]
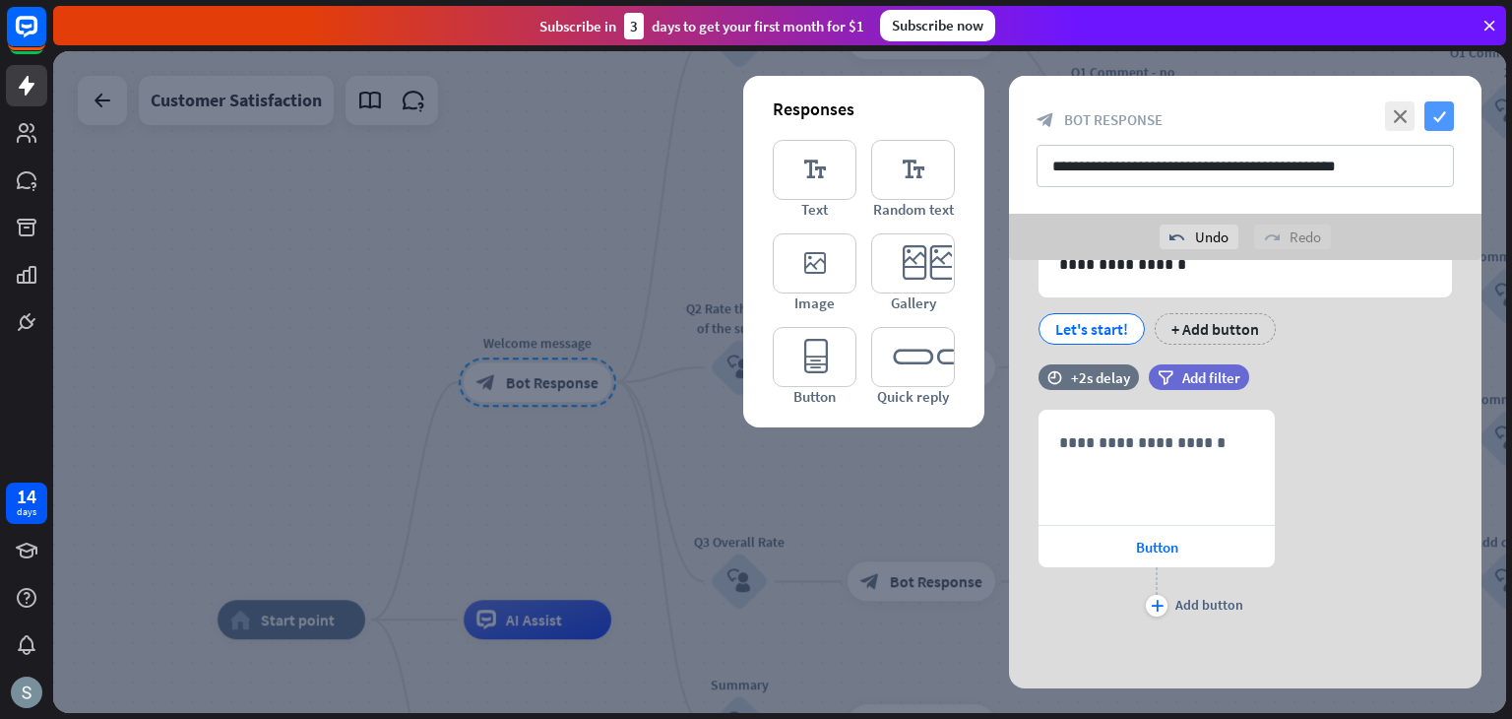
click at [1444, 104] on icon "check" at bounding box center [1440, 116] width 30 height 30
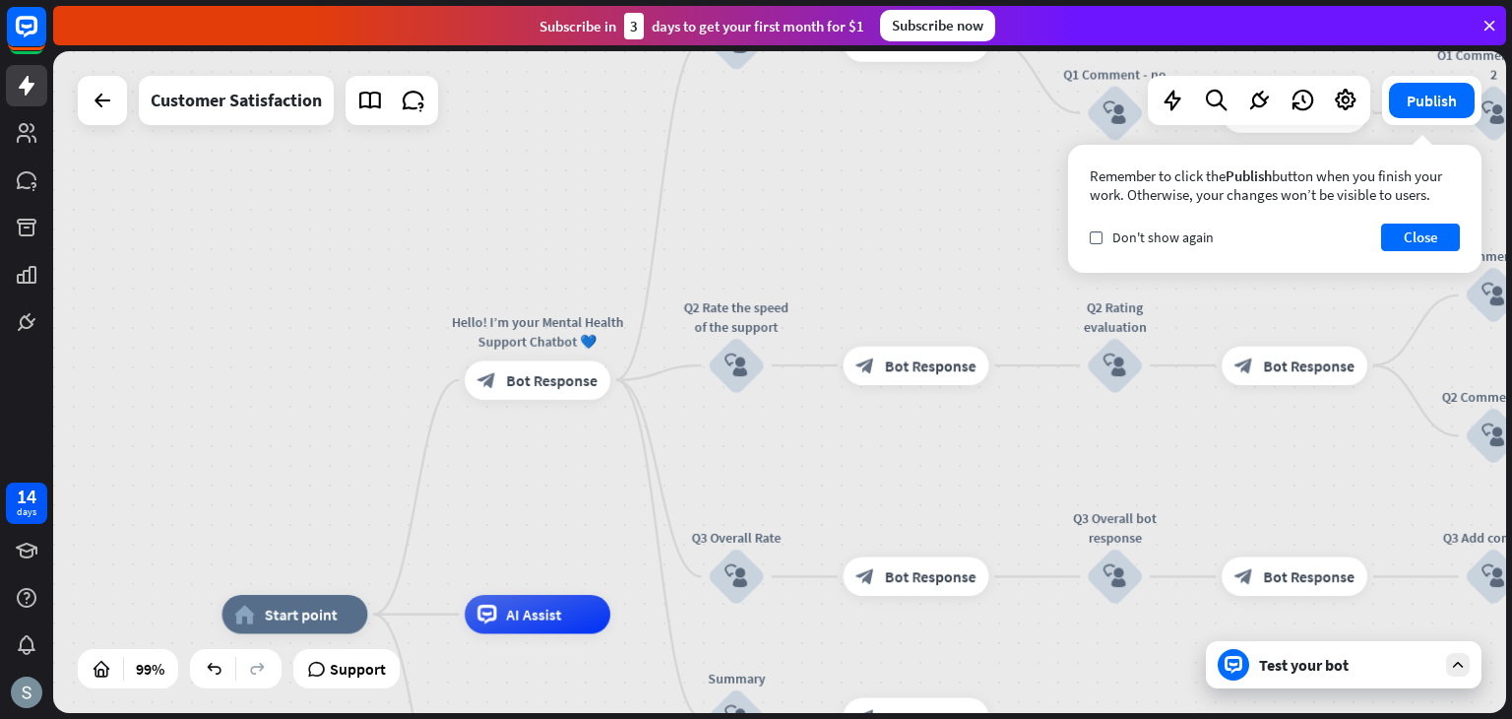
click at [1338, 664] on div "Test your bot" at bounding box center [1347, 665] width 177 height 20
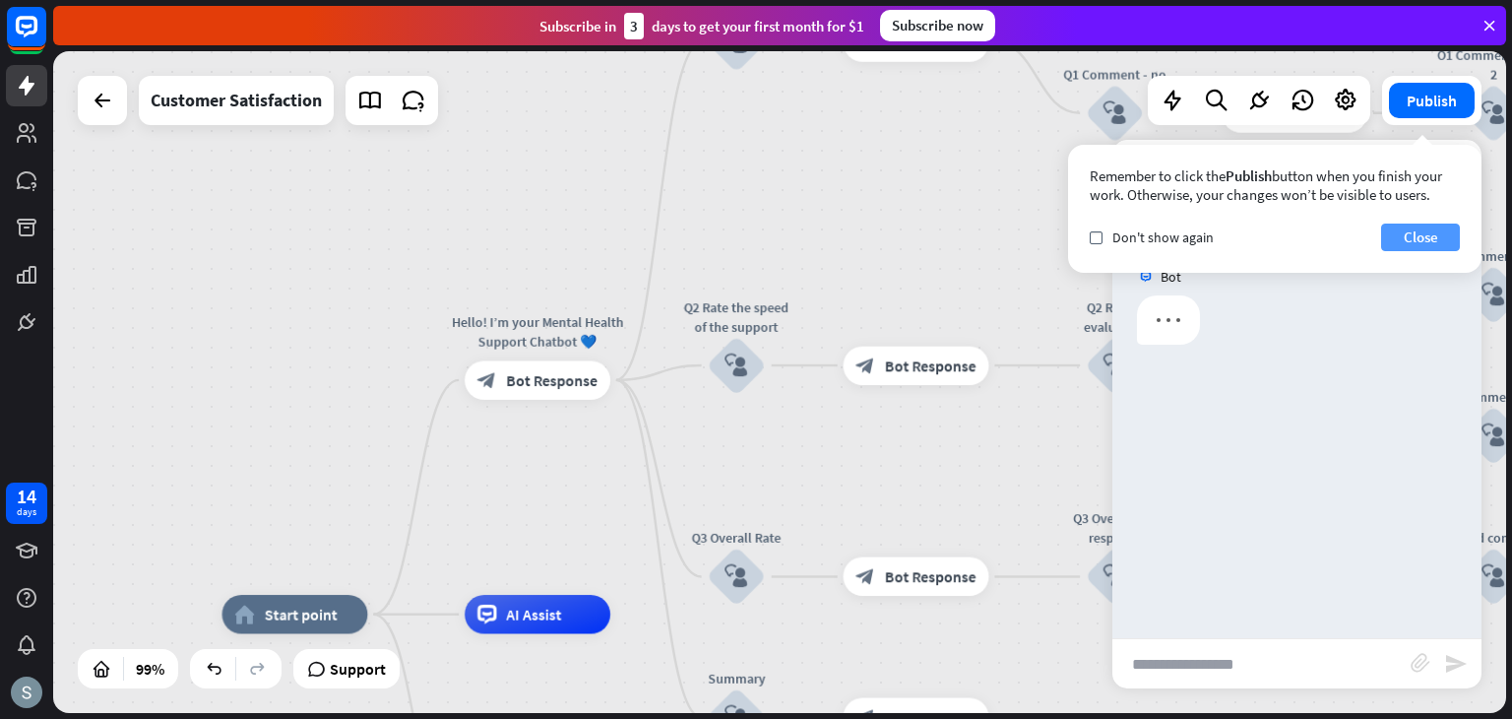
click at [1413, 240] on button "Close" at bounding box center [1420, 238] width 79 height 28
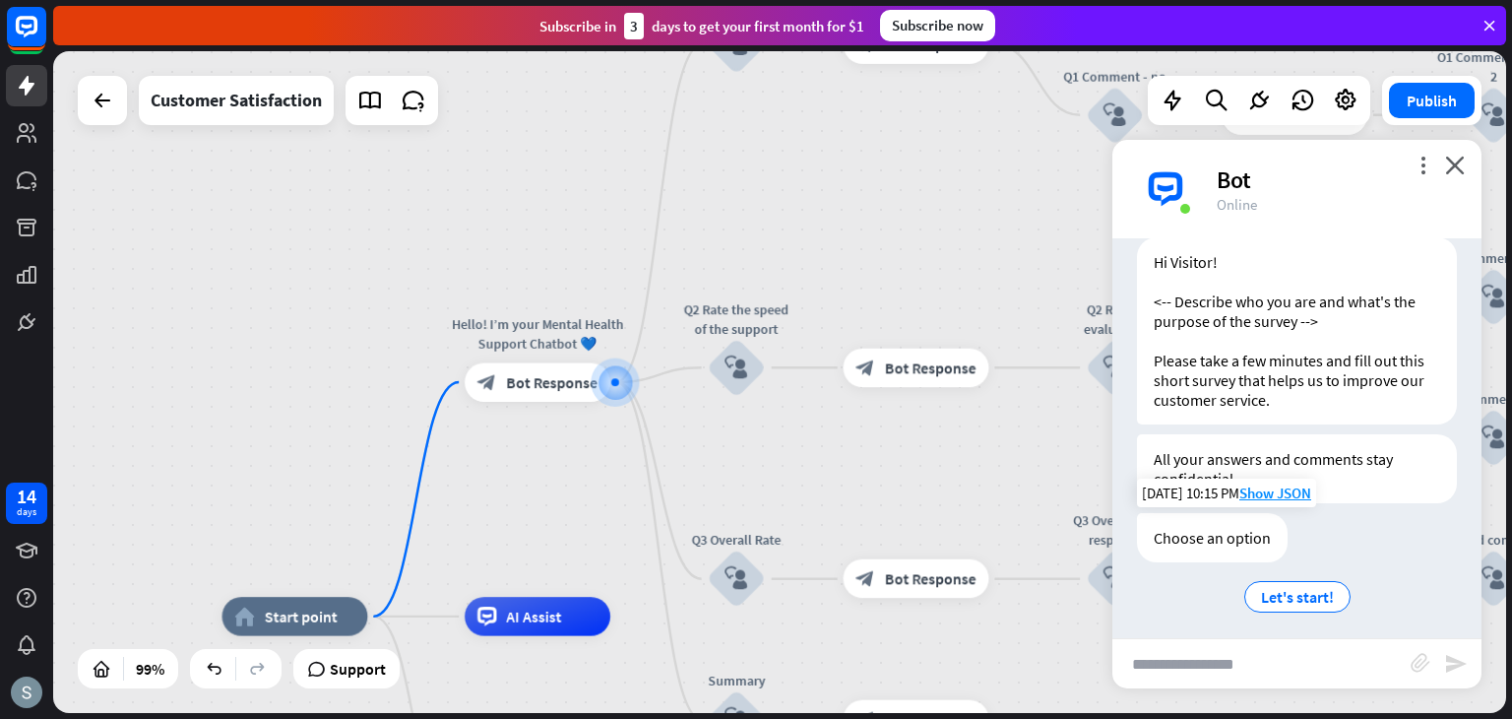
scroll to position [66, 0]
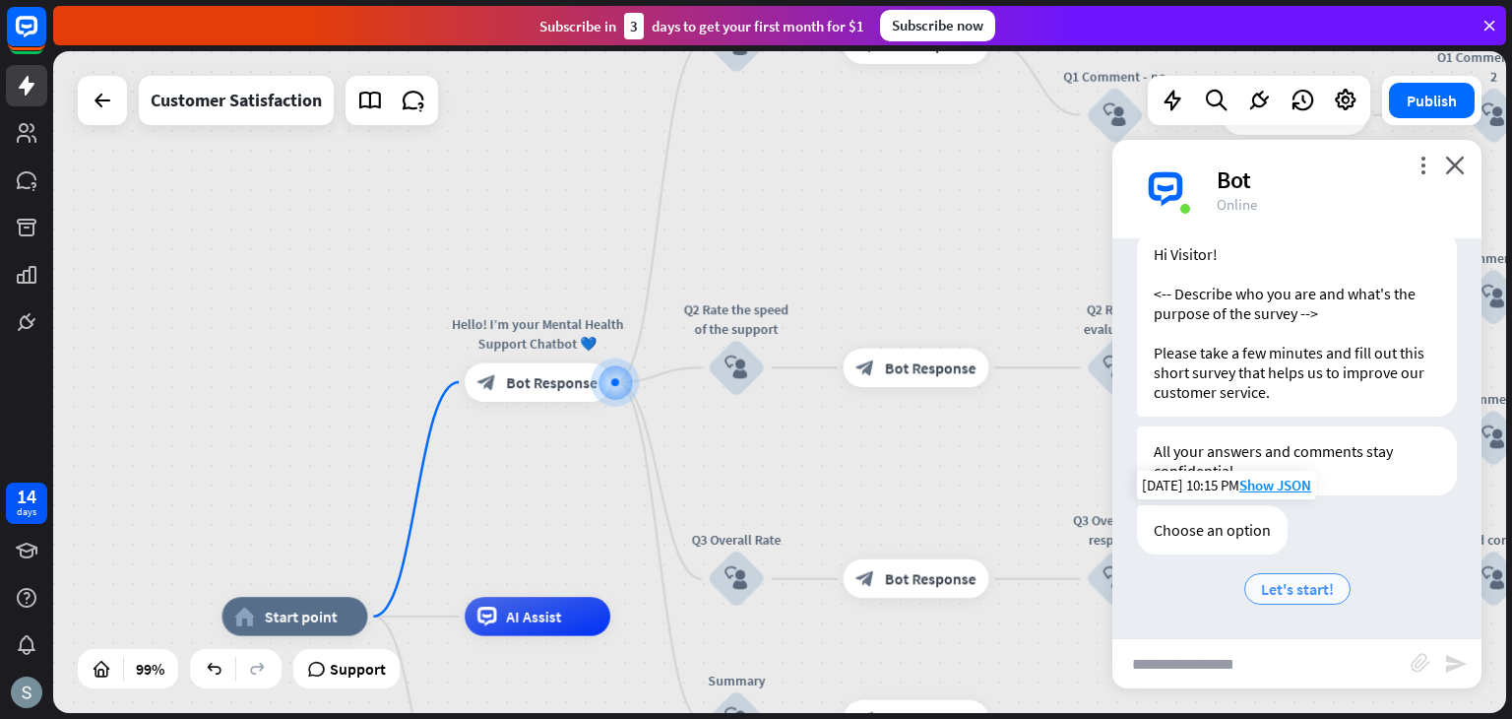
click at [1288, 585] on span "Let's start!" at bounding box center [1297, 589] width 73 height 20
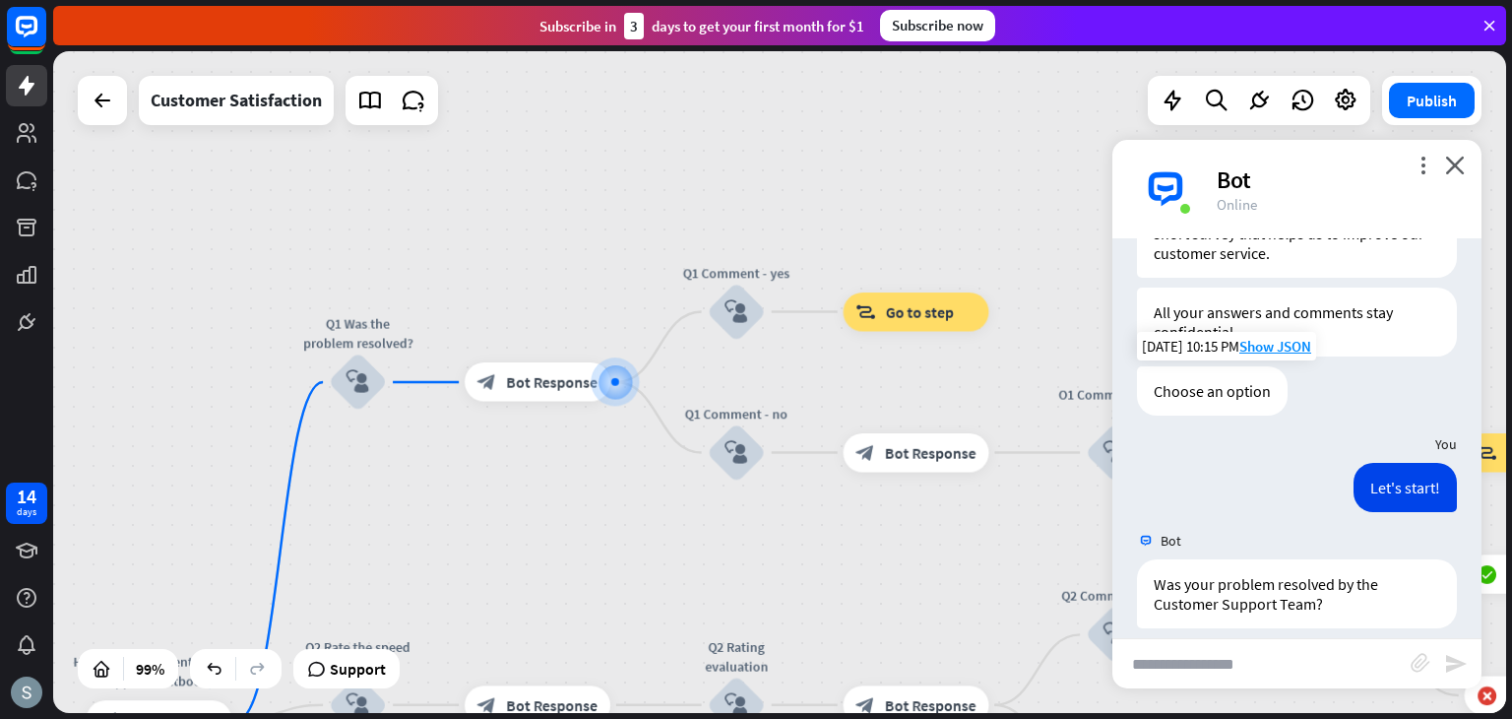
scroll to position [279, 0]
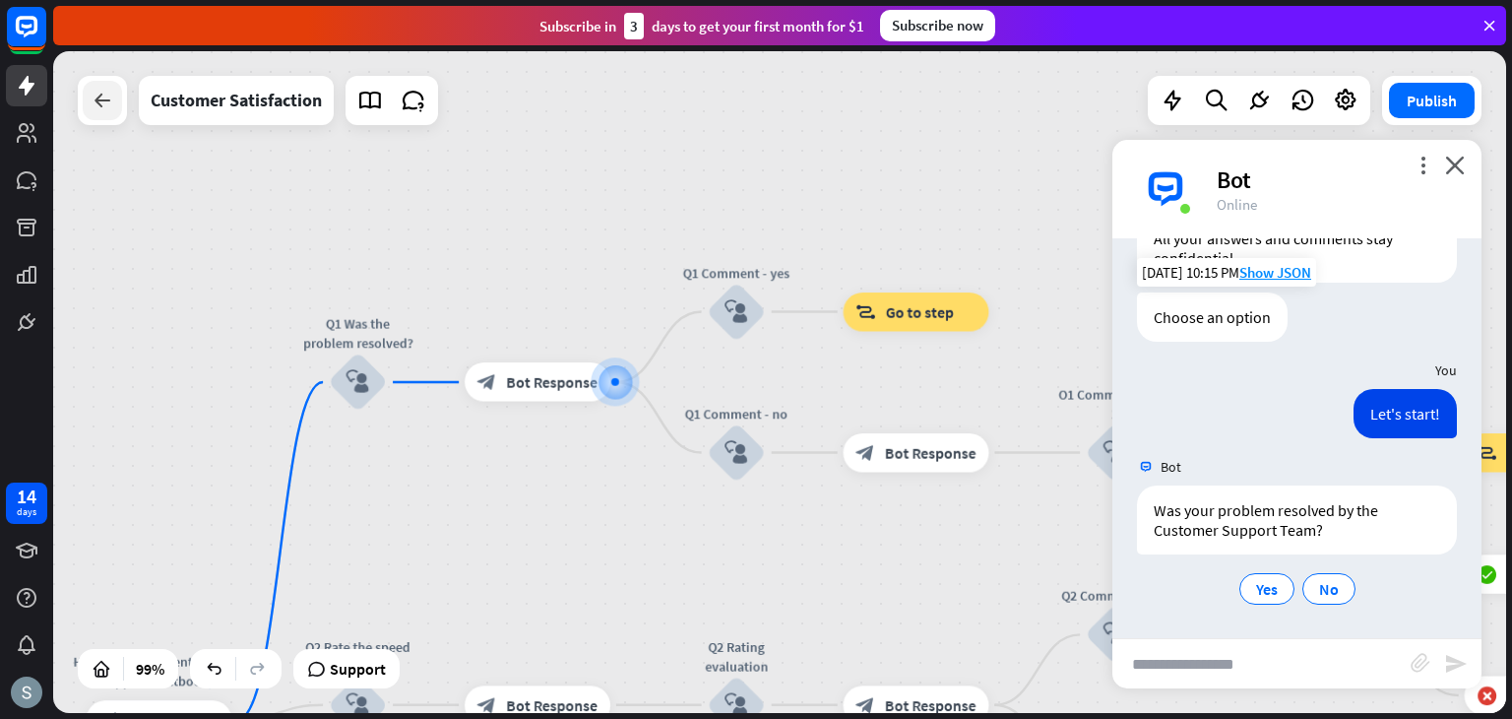
click at [87, 92] on div at bounding box center [102, 100] width 39 height 39
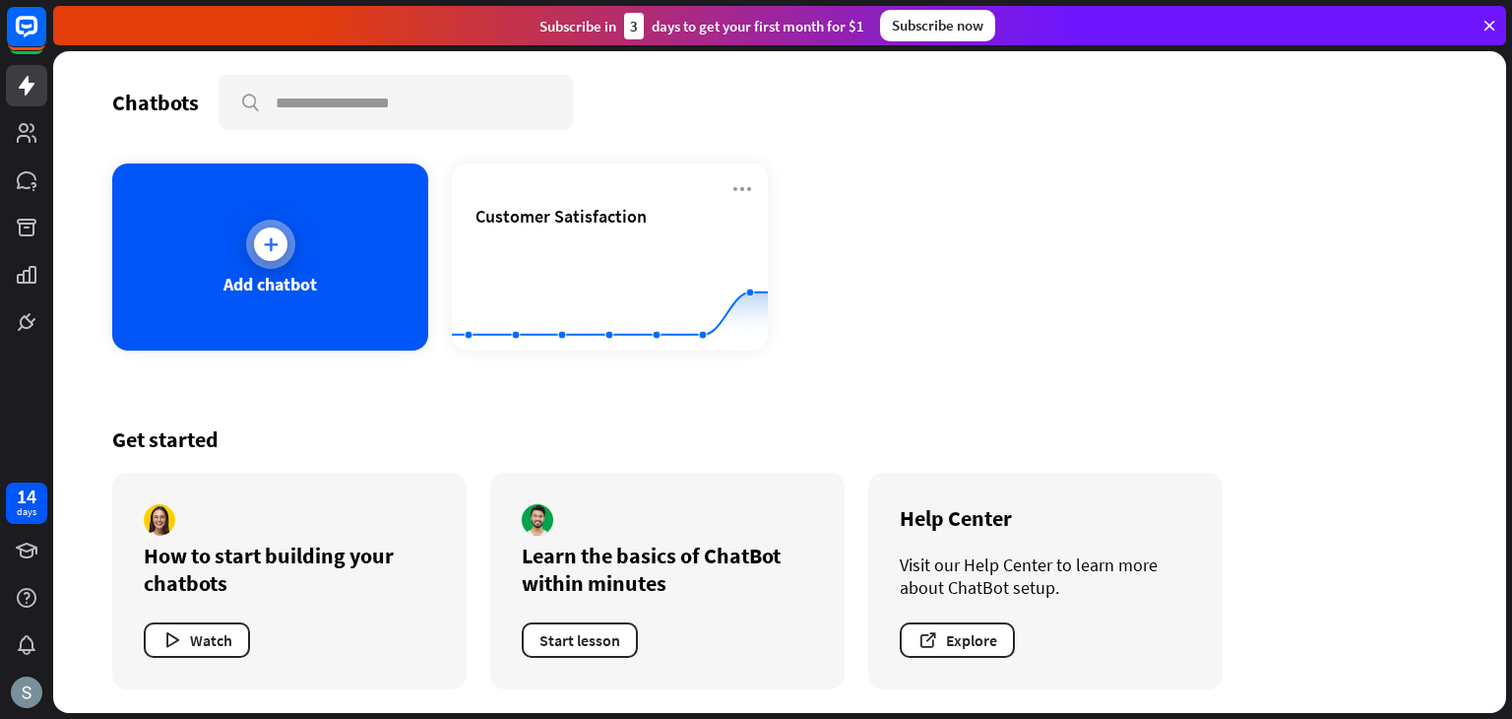
click at [276, 257] on div at bounding box center [270, 243] width 33 height 33
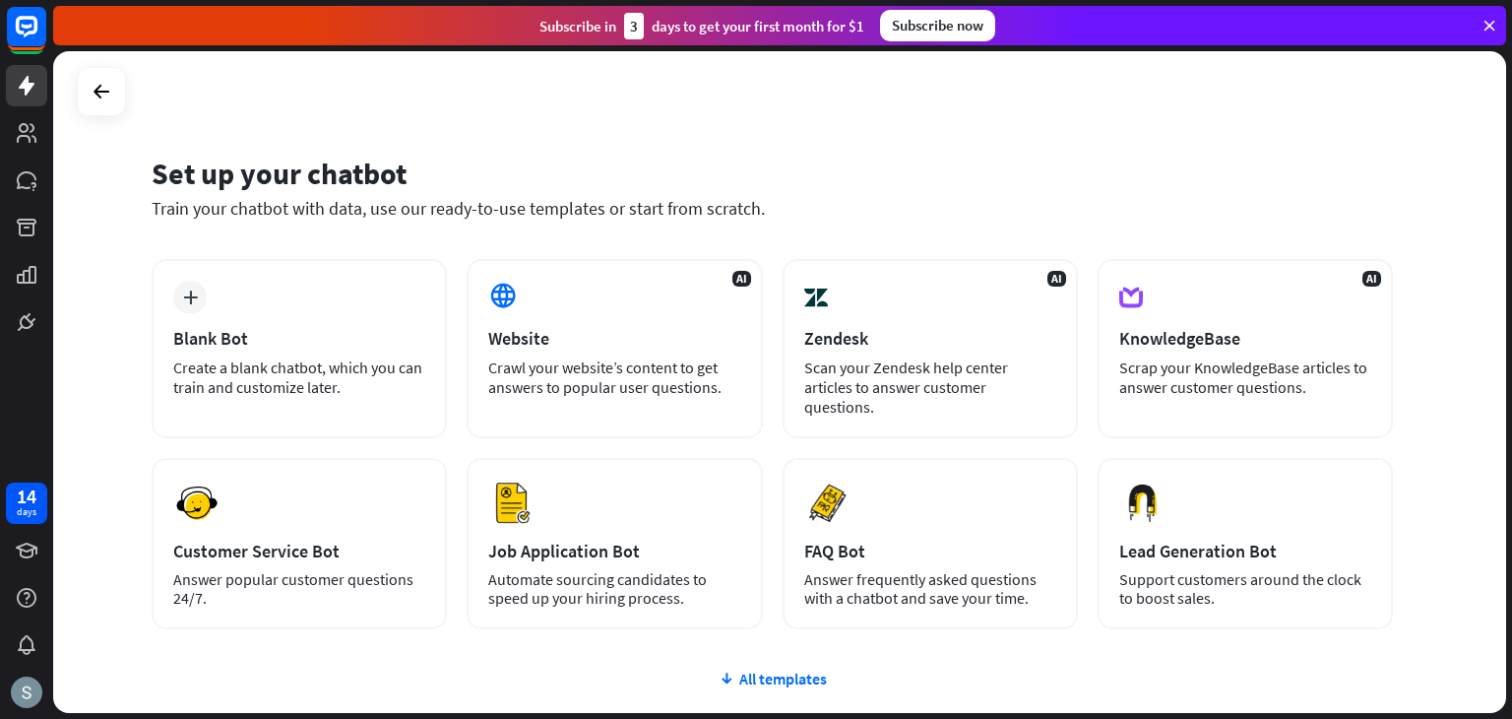
scroll to position [131, 0]
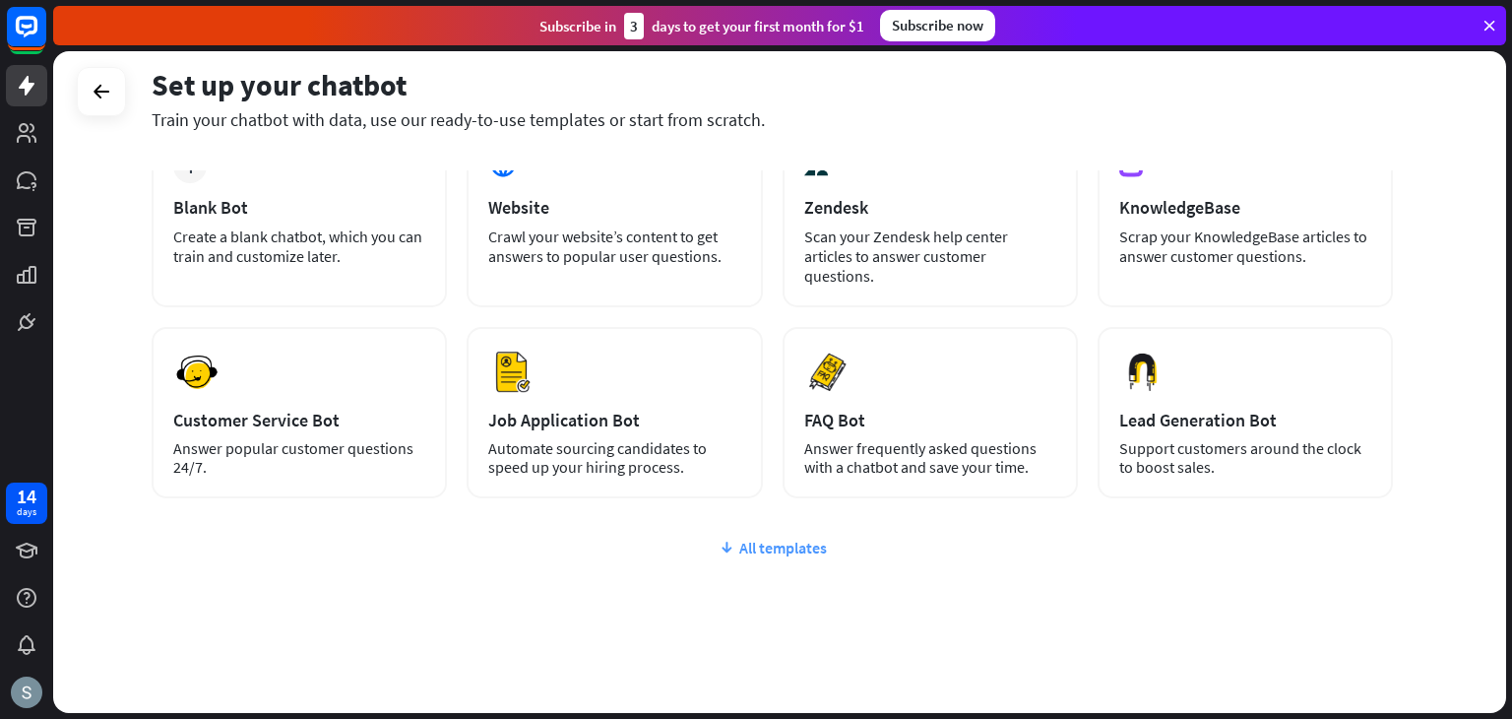
click at [804, 538] on div "All templates" at bounding box center [773, 548] width 1242 height 20
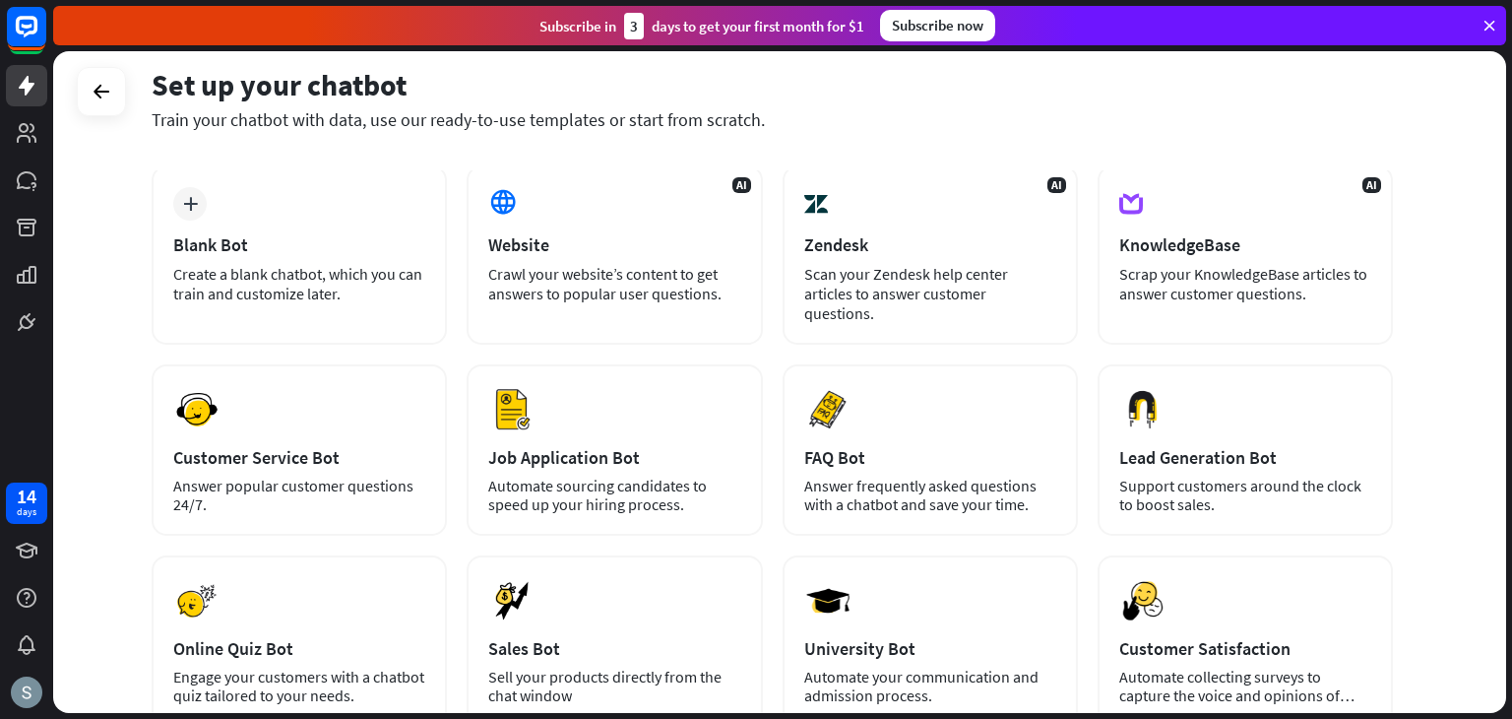
scroll to position [0, 0]
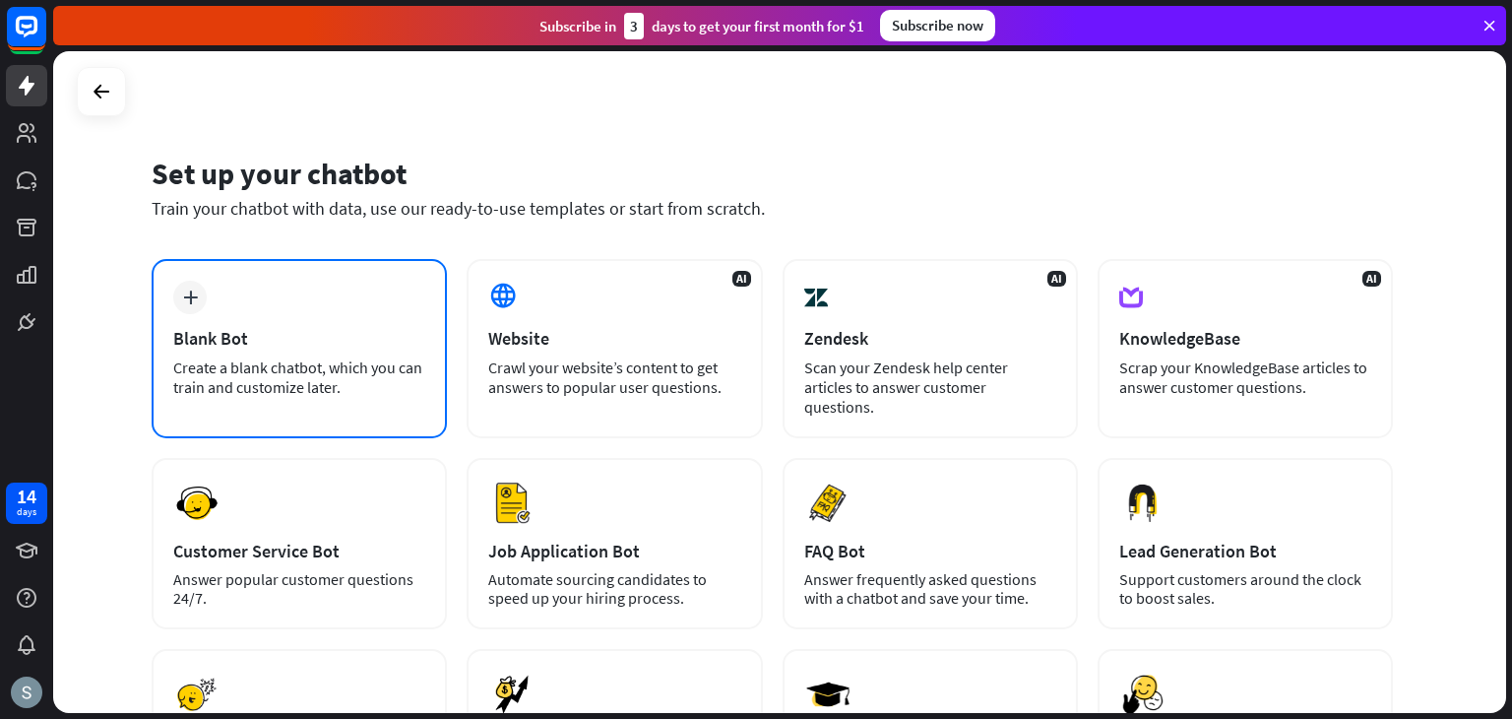
click at [307, 345] on div "Blank Bot" at bounding box center [299, 338] width 252 height 23
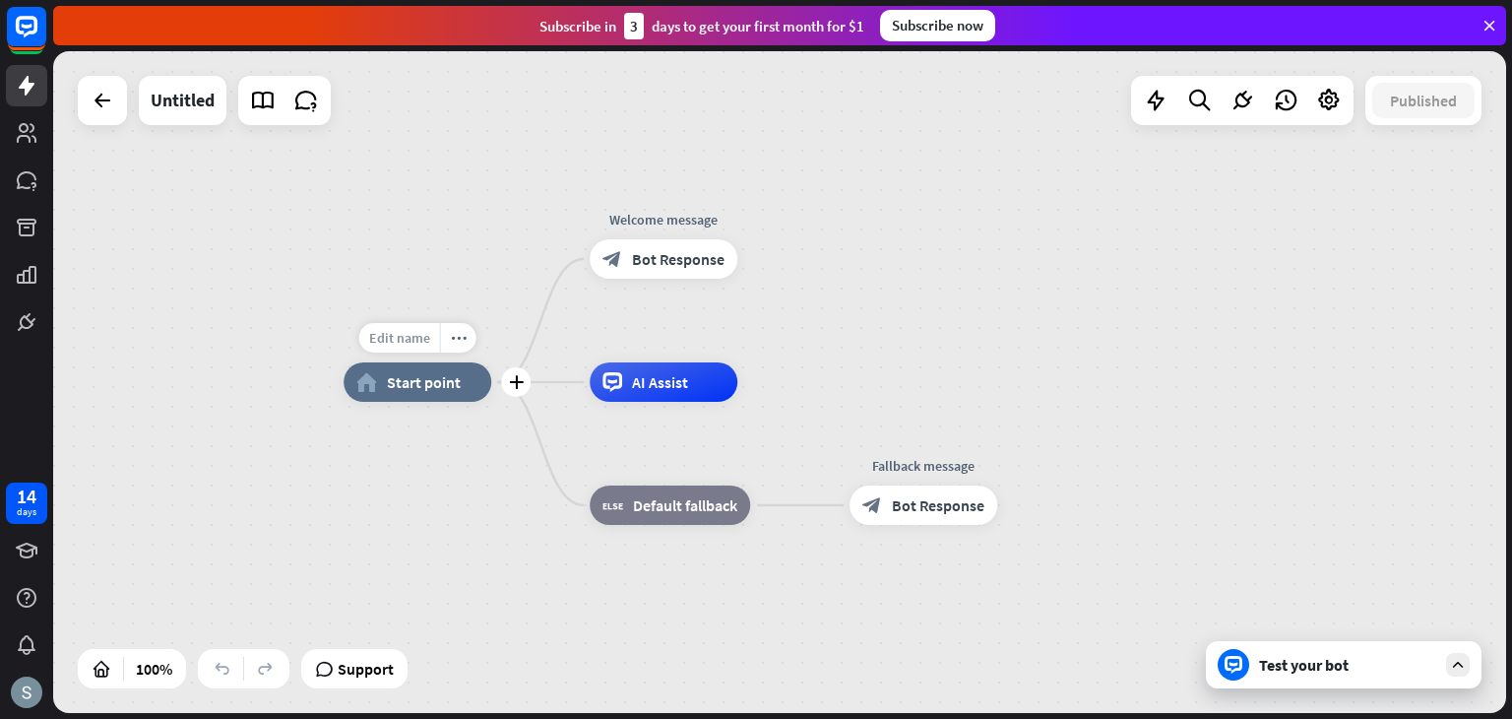
click at [419, 343] on span "Edit name" at bounding box center [399, 338] width 61 height 18
type input "**********"
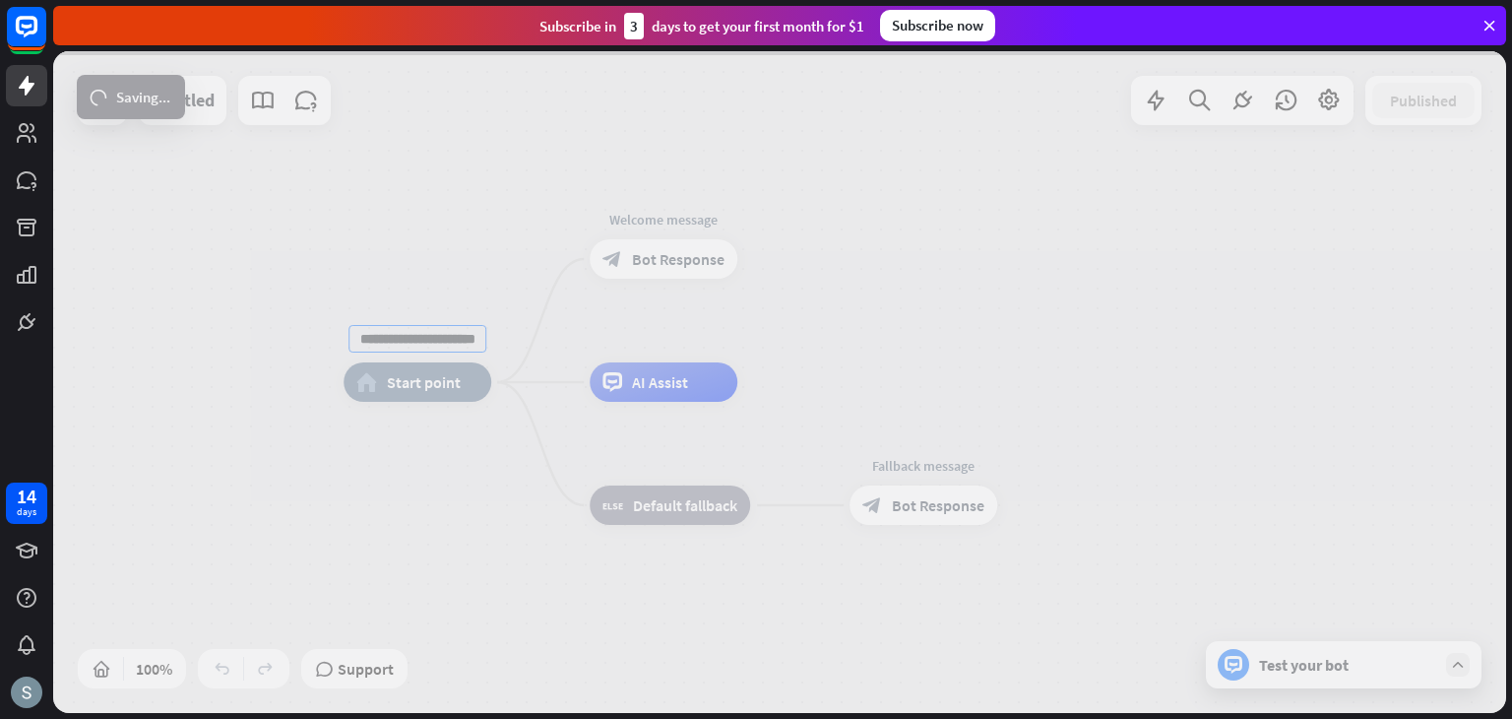
scroll to position [0, 0]
click at [660, 278] on div "**********" at bounding box center [779, 382] width 1453 height 662
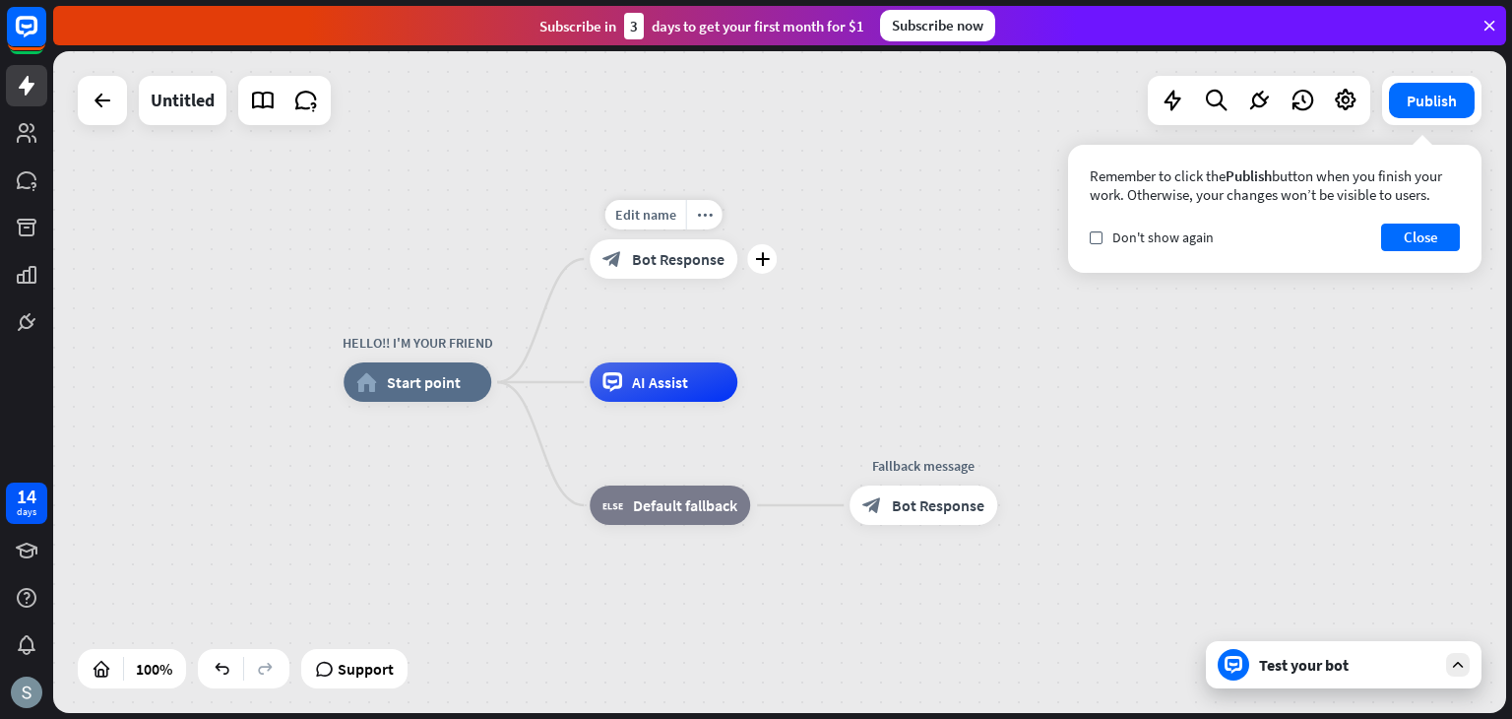
click at [671, 257] on span "Bot Response" at bounding box center [678, 259] width 93 height 20
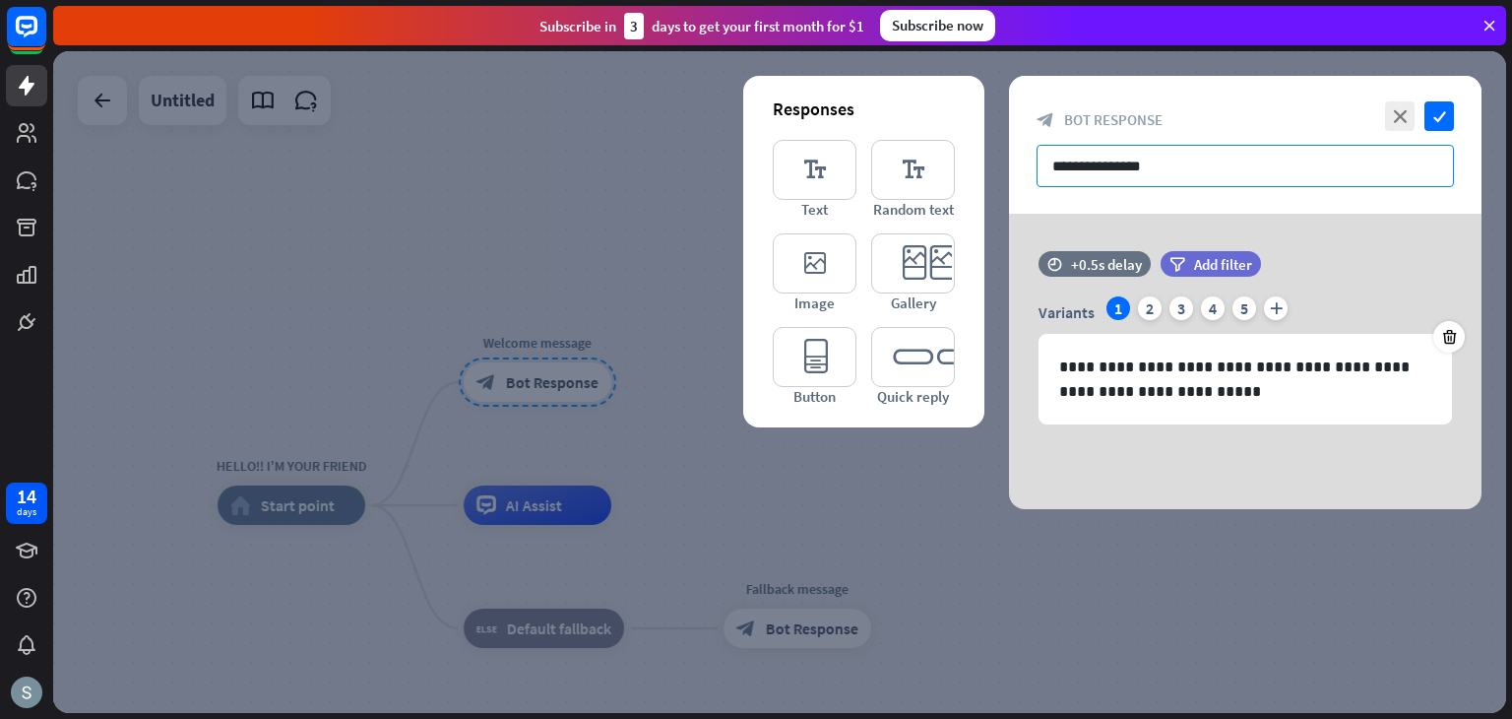
click at [1150, 162] on input "**********" at bounding box center [1245, 166] width 417 height 42
drag, startPoint x: 1165, startPoint y: 160, endPoint x: 953, endPoint y: 194, distance: 214.5
click at [1009, 194] on div "**********" at bounding box center [1245, 292] width 473 height 433
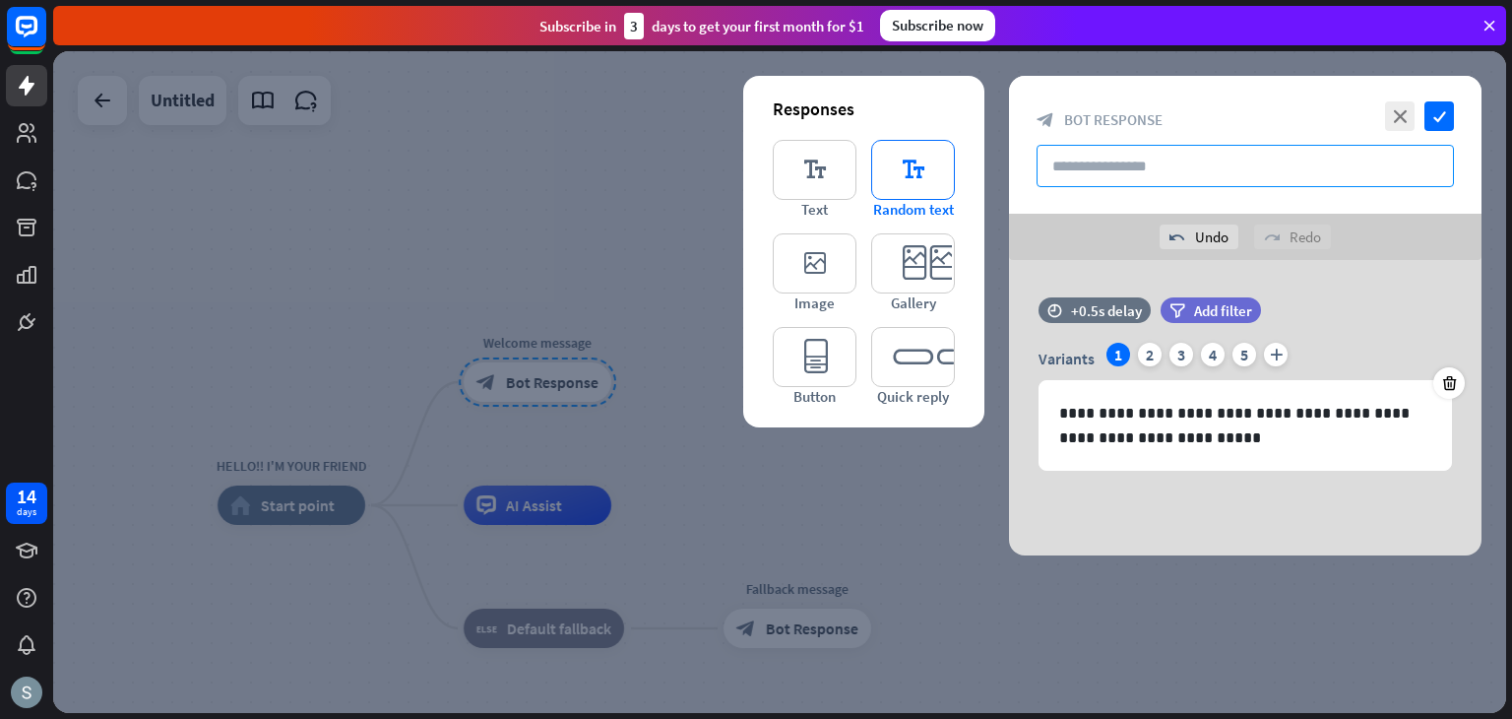
paste input "**********"
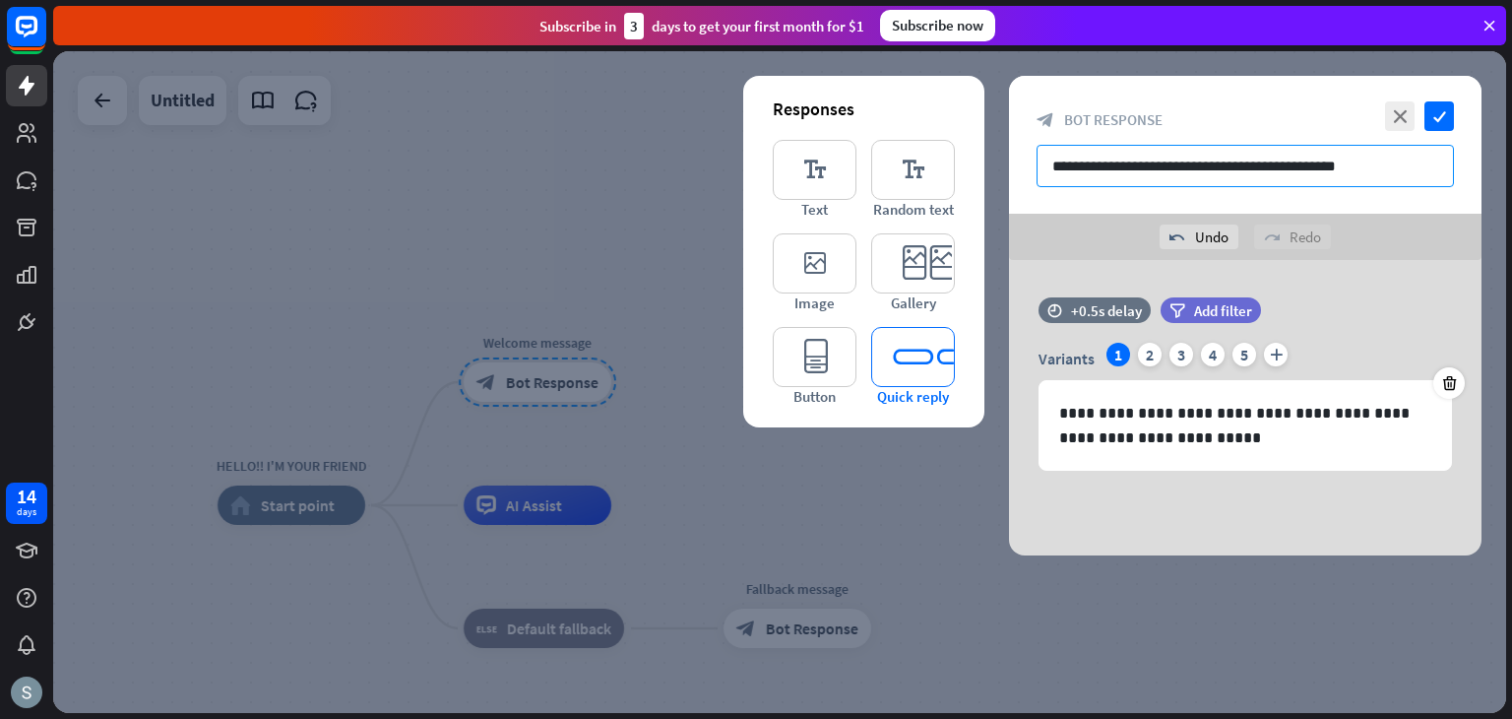
type input "**********"
click at [896, 372] on icon "editor_quick_replies" at bounding box center [913, 357] width 84 height 60
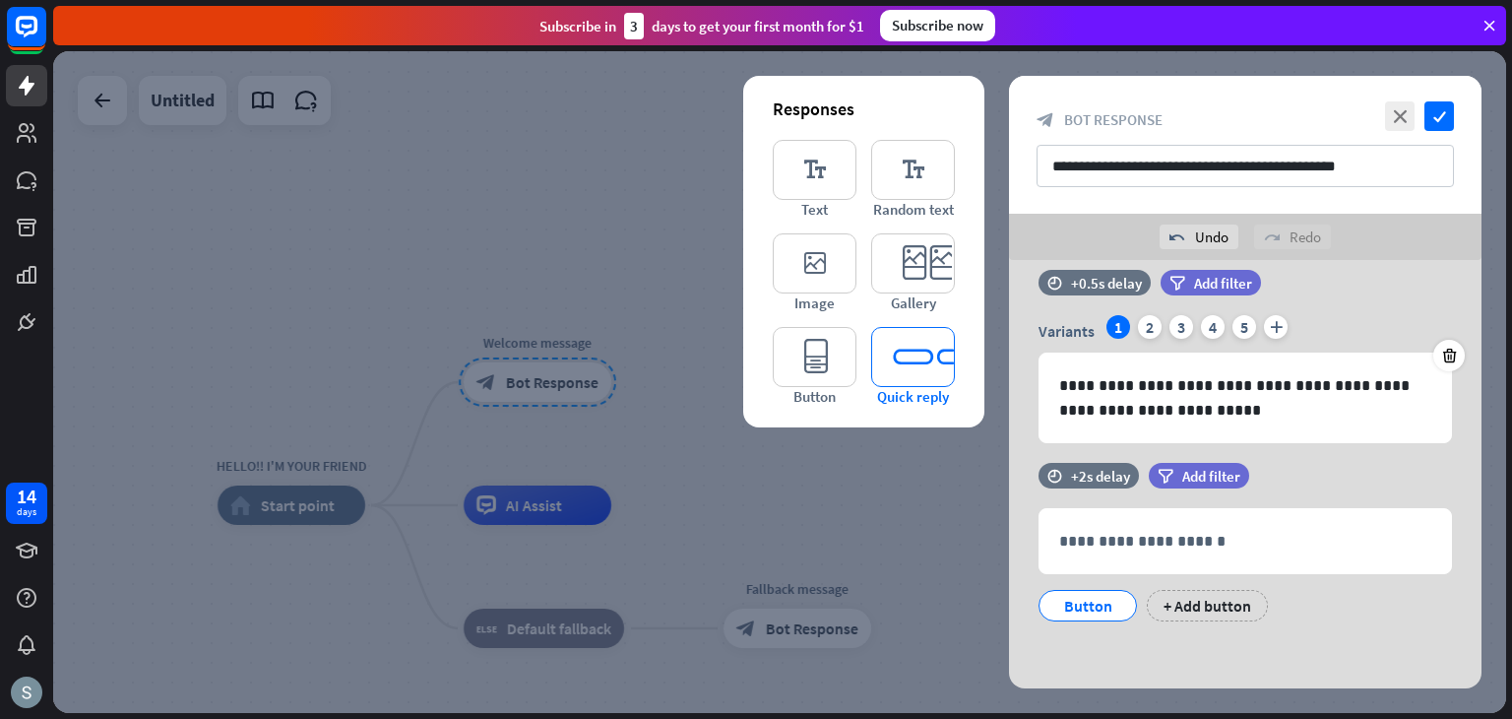
scroll to position [28, 0]
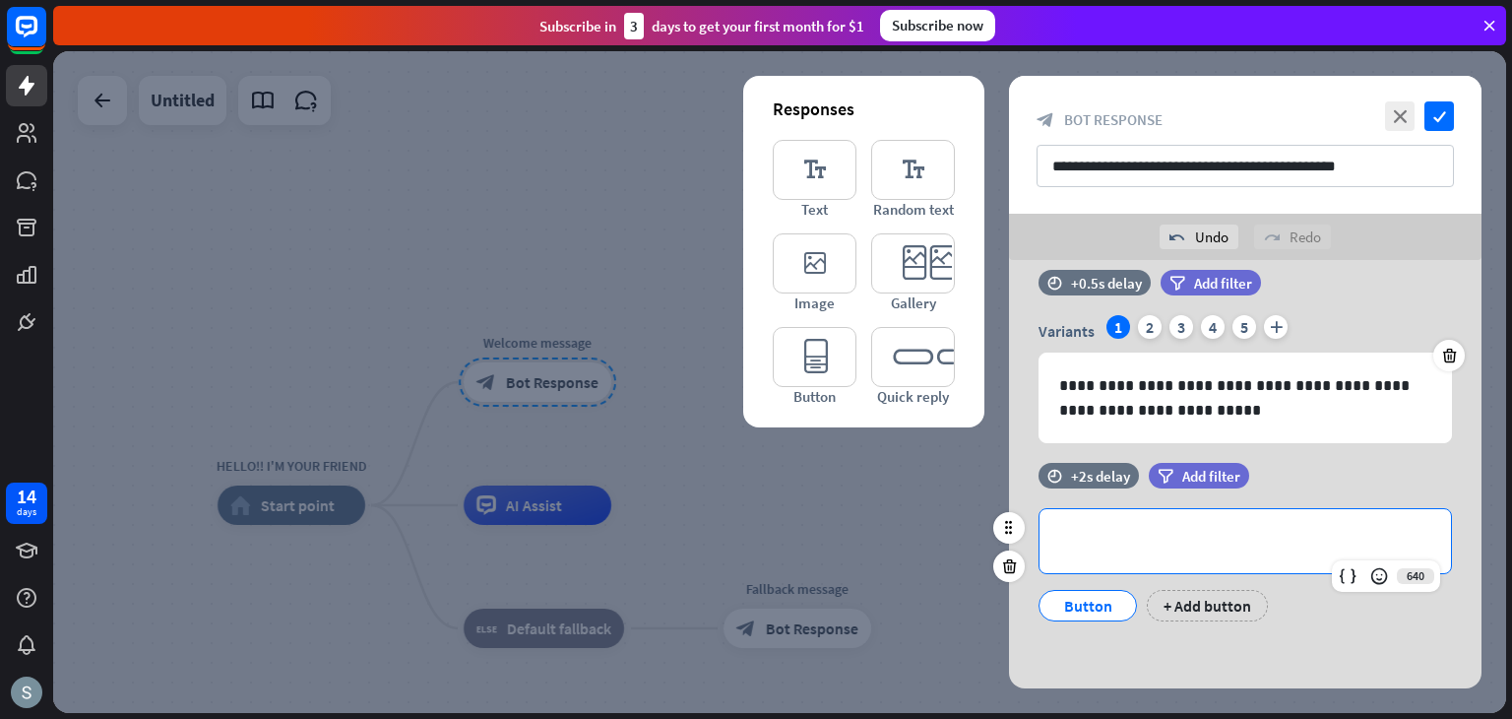
click at [1186, 534] on p "**********" at bounding box center [1245, 541] width 372 height 25
click at [1434, 111] on icon "check" at bounding box center [1440, 116] width 30 height 30
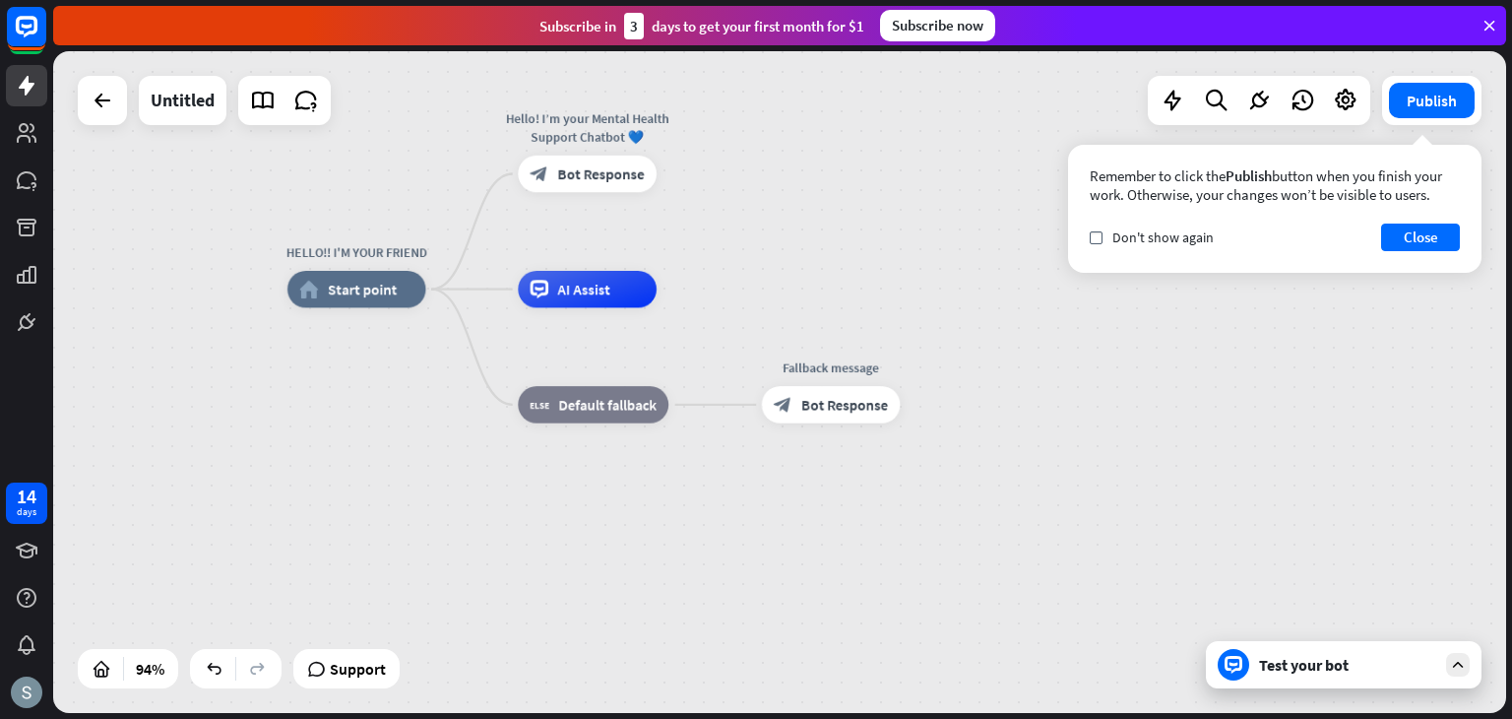
drag, startPoint x: 655, startPoint y: 533, endPoint x: 697, endPoint y: 316, distance: 220.7
click at [697, 316] on div "HELLO!! I'M YOUR FRIEND home_2 Start point Hello! I’m your Mental Health Suppor…" at bounding box center [968, 599] width 1363 height 620
click at [1431, 228] on button "Close" at bounding box center [1420, 238] width 79 height 28
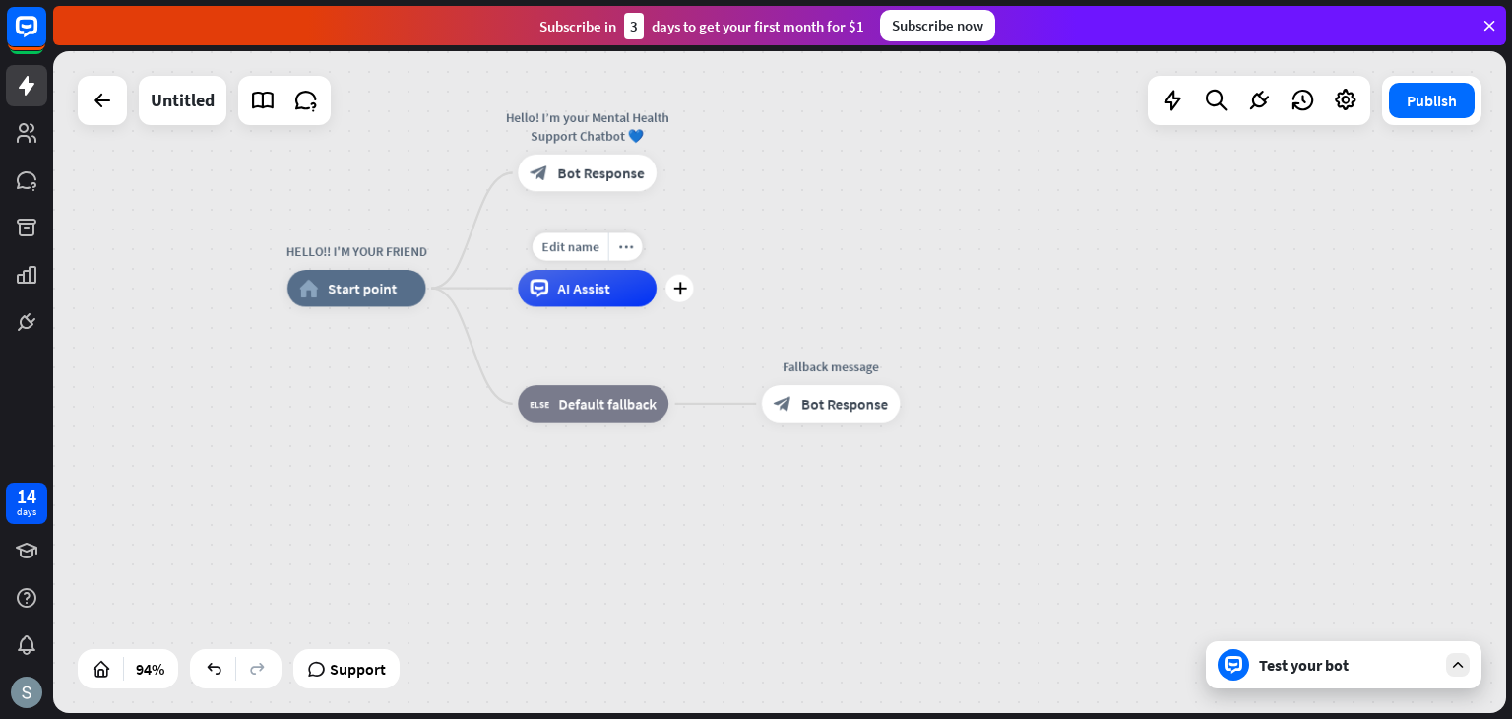
click at [573, 285] on span "AI Assist" at bounding box center [584, 288] width 52 height 19
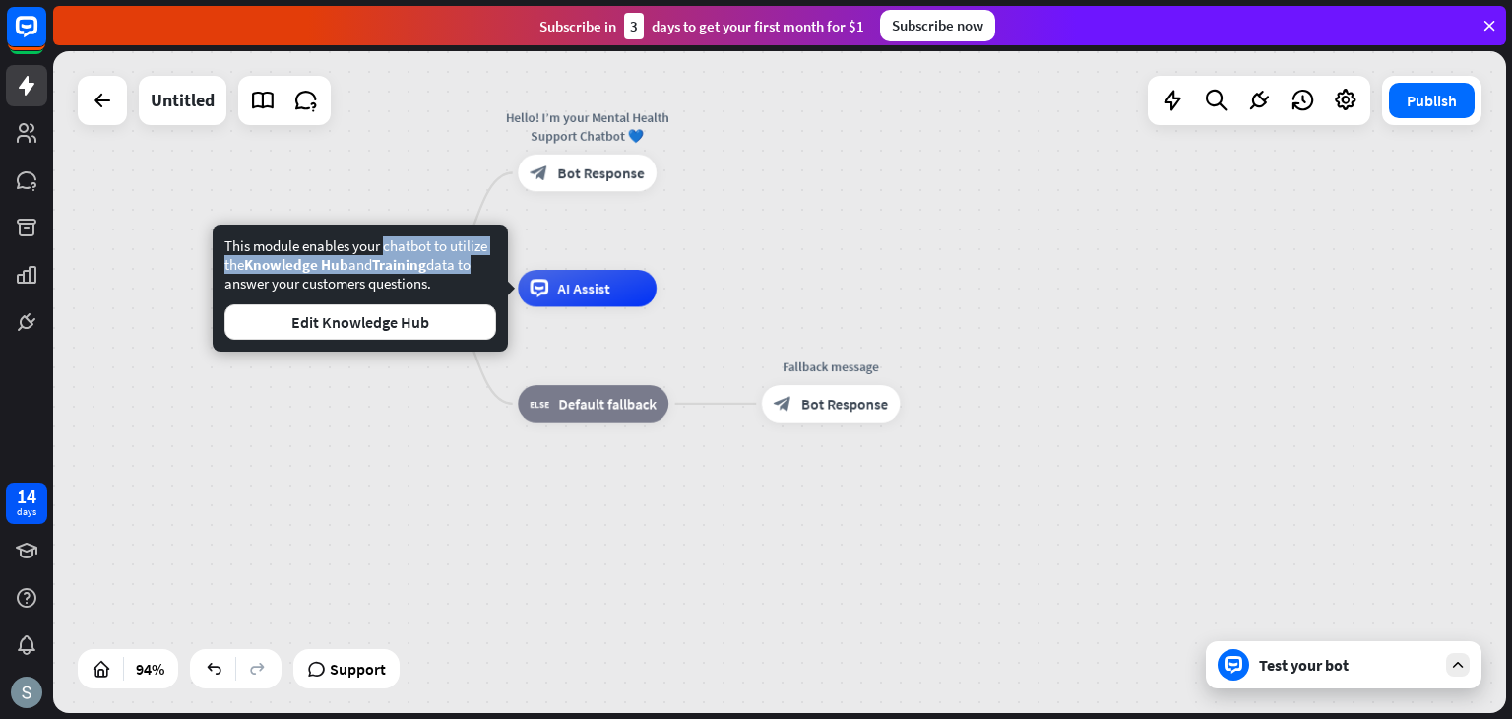
drag, startPoint x: 228, startPoint y: 242, endPoint x: 476, endPoint y: 273, distance: 249.0
click at [476, 273] on div "This module enables your chatbot to utilize the Knowledge Hub and Training data…" at bounding box center [360, 287] width 272 height 103
drag, startPoint x: 445, startPoint y: 282, endPoint x: 223, endPoint y: 242, distance: 226.0
click at [223, 242] on div "This module enables your chatbot to utilize the Knowledge Hub and Training data…" at bounding box center [360, 287] width 295 height 127
copy div "This module enables your chatbot to utilize the Knowledge Hub and Training data…"
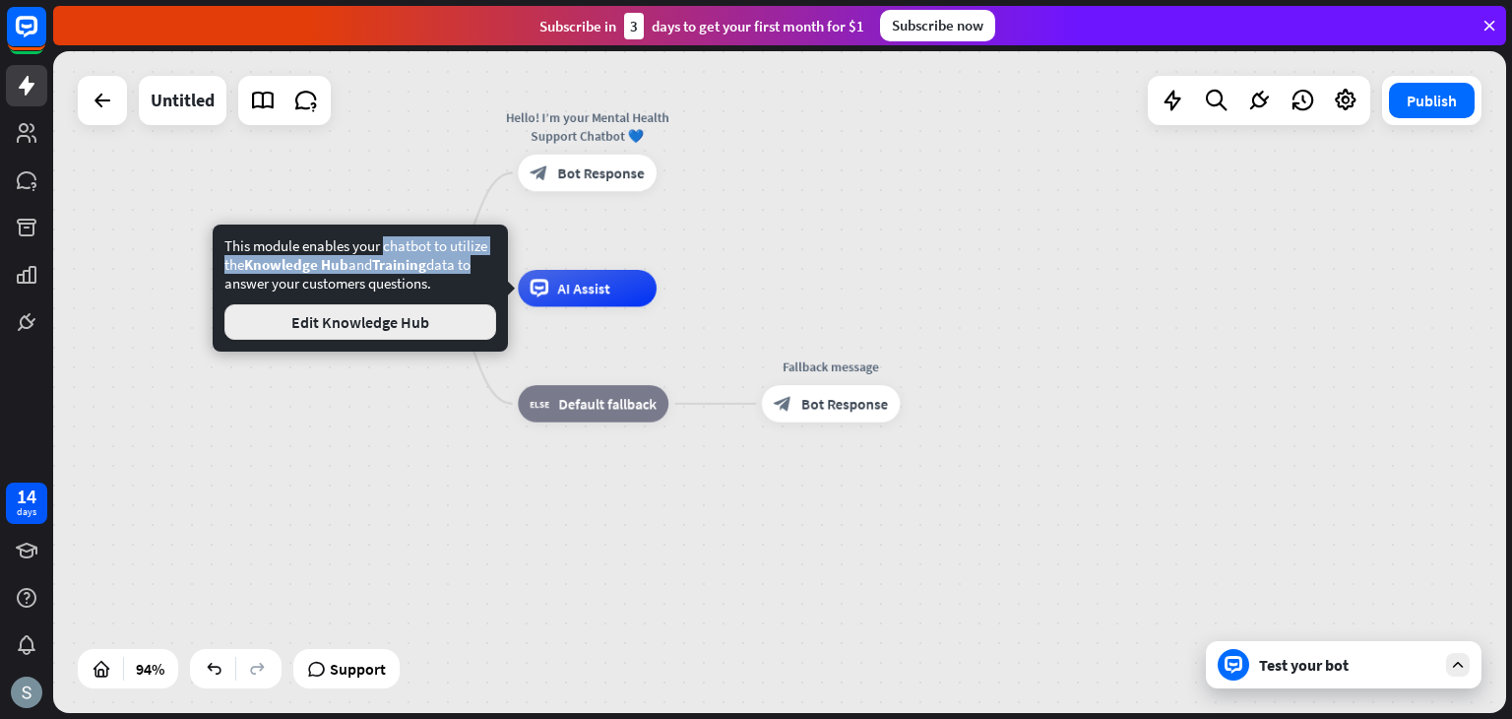
click at [442, 309] on button "Edit Knowledge Hub" at bounding box center [360, 321] width 272 height 35
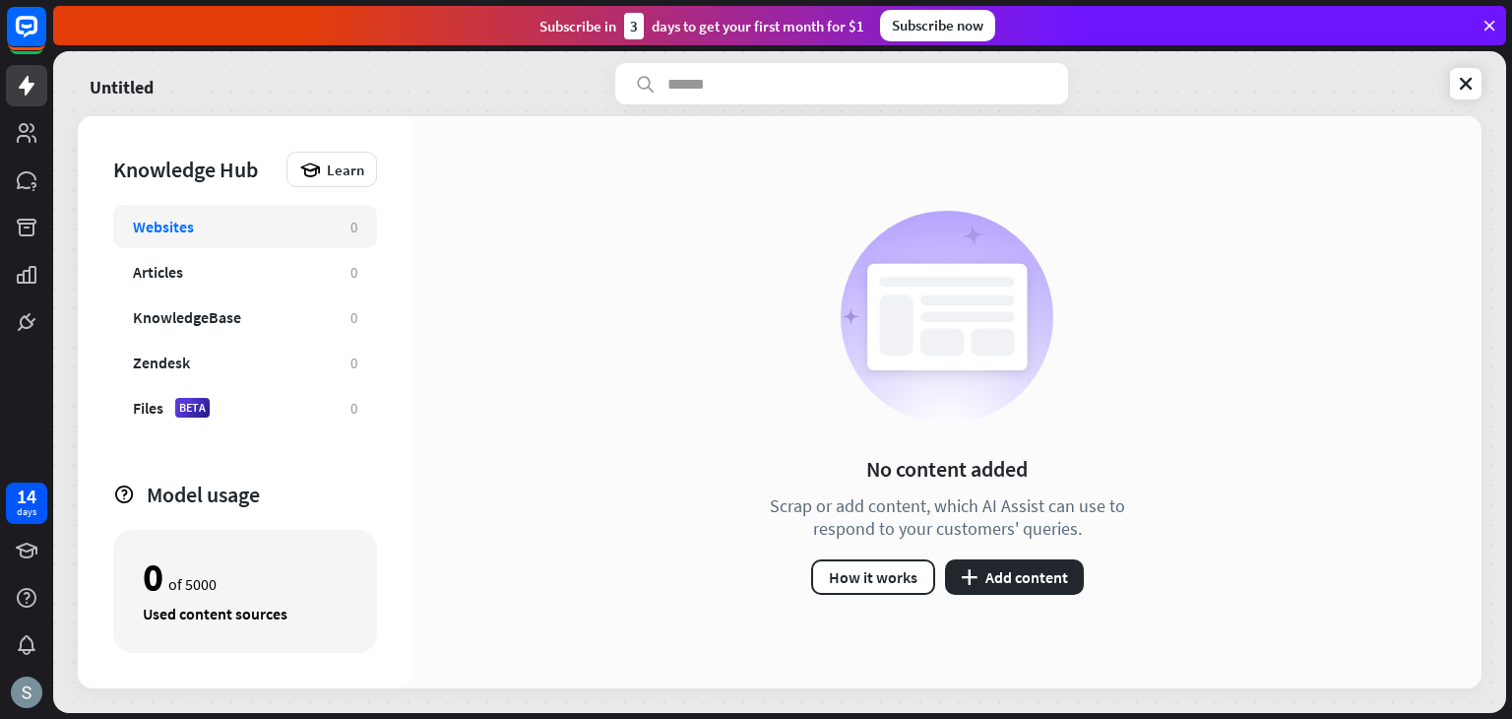
click at [333, 228] on div "Websites 0" at bounding box center [245, 226] width 264 height 43
click at [996, 563] on button "plus Add content" at bounding box center [1014, 576] width 139 height 35
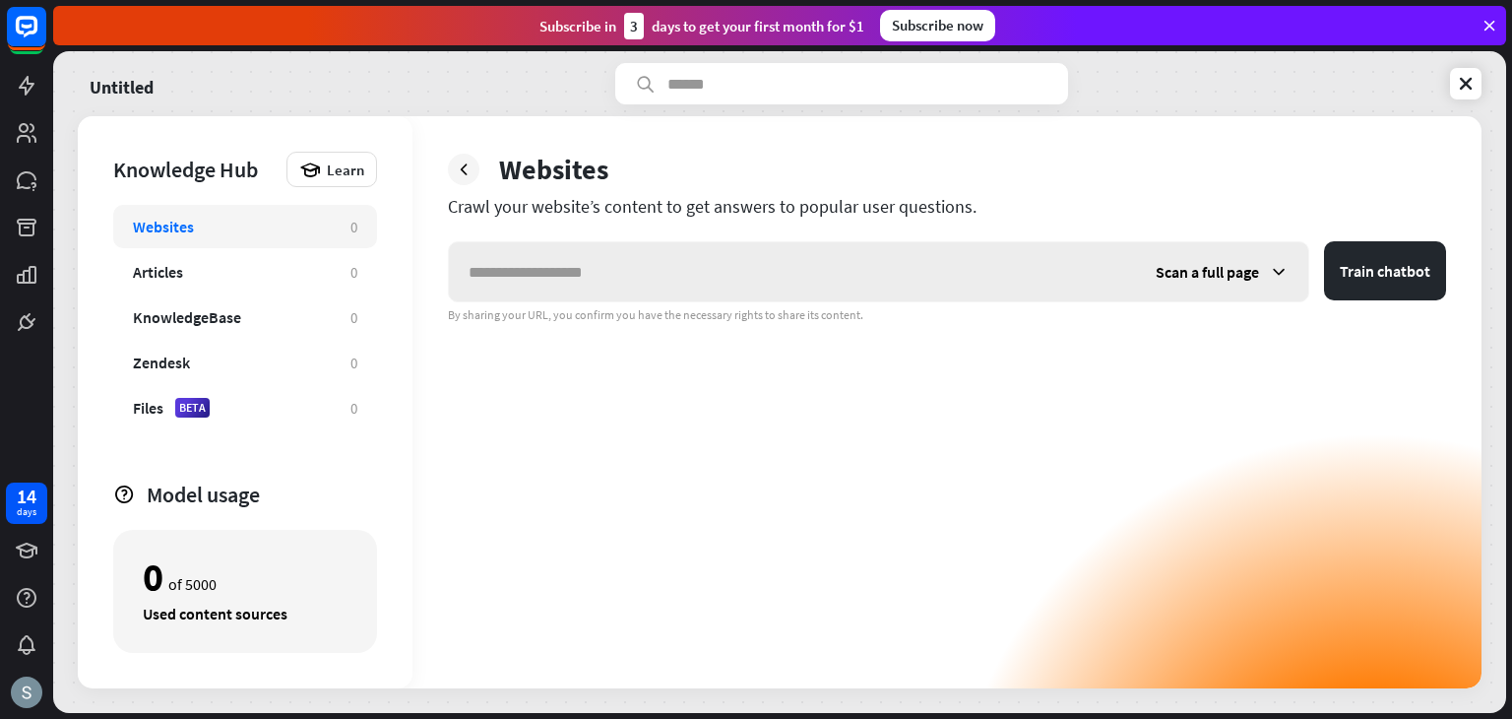
click at [1239, 277] on span "Scan a full page" at bounding box center [1207, 272] width 103 height 20
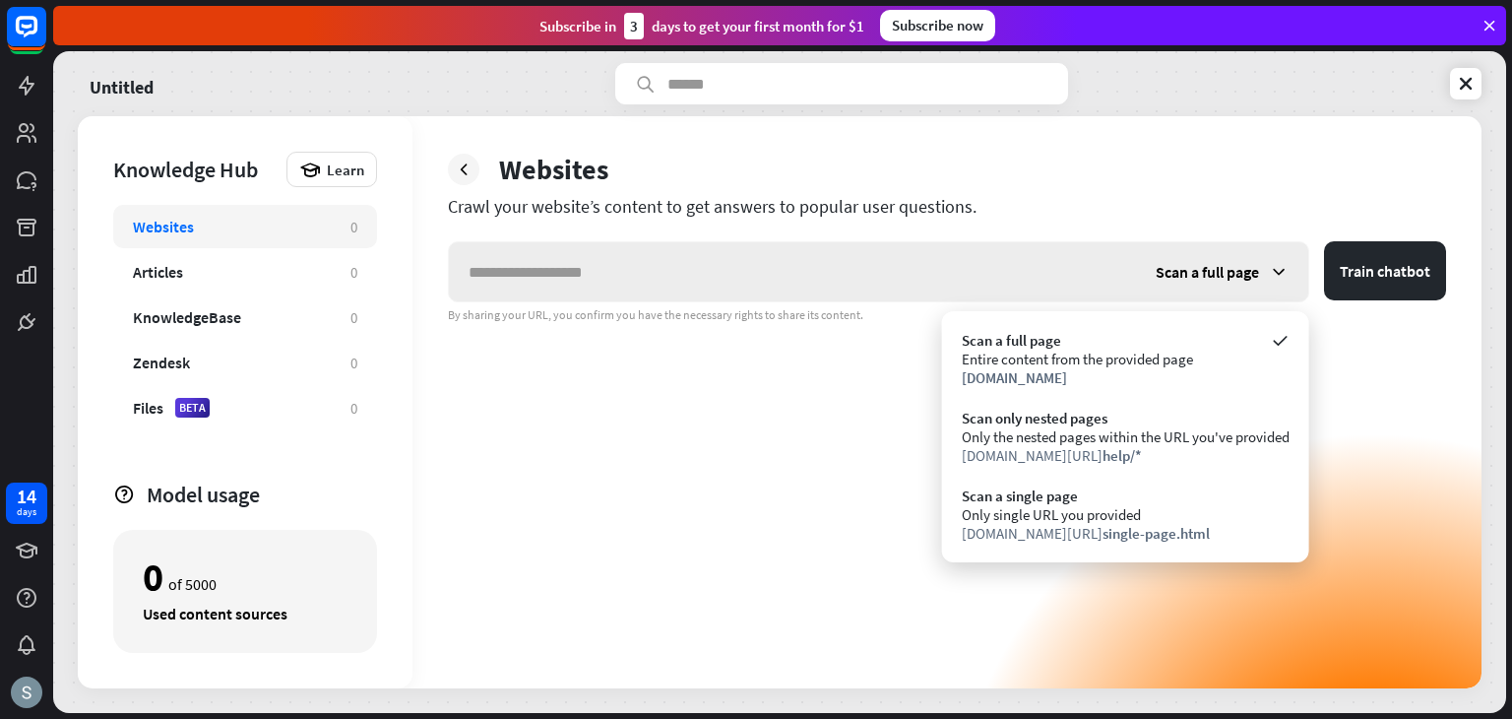
click at [1239, 277] on span "Scan a full page" at bounding box center [1207, 272] width 103 height 20
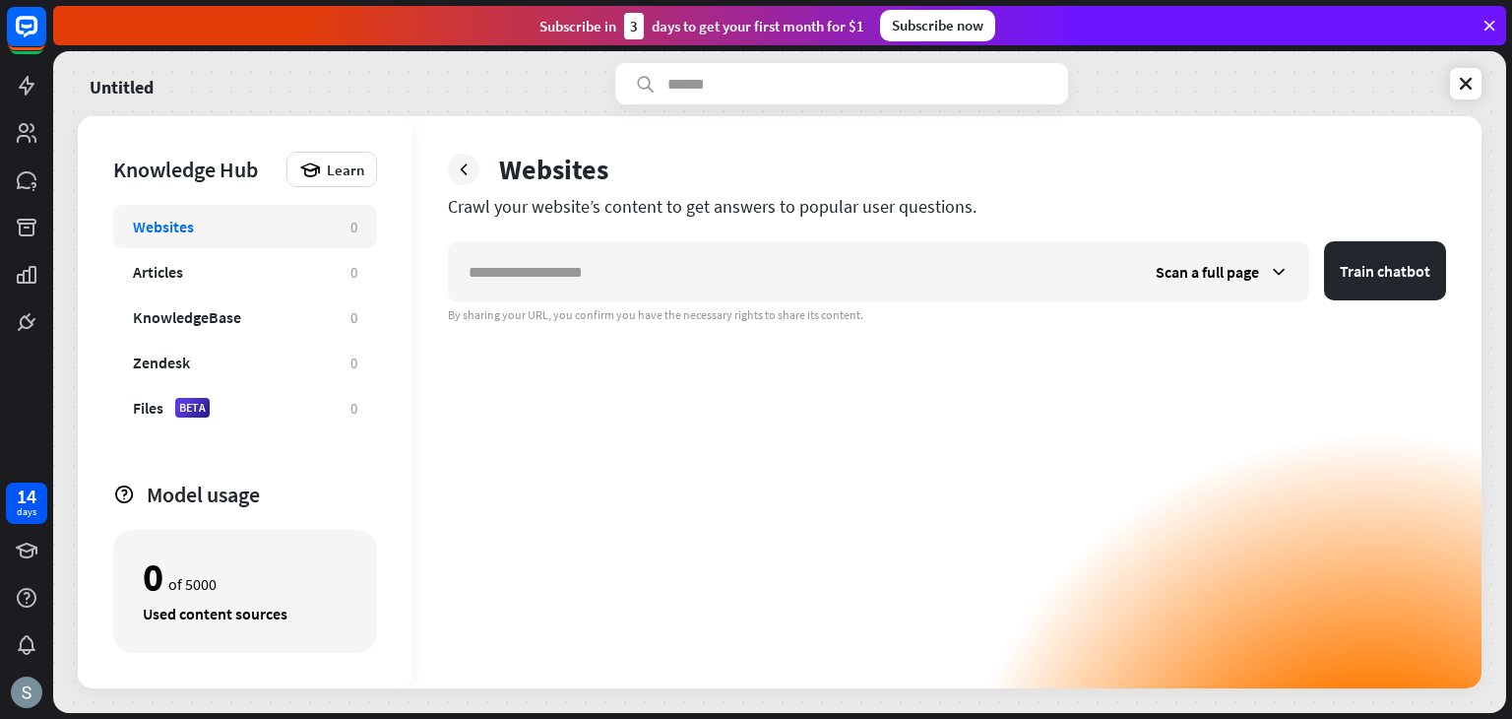
drag, startPoint x: 450, startPoint y: 205, endPoint x: 1073, endPoint y: 213, distance: 623.3
click at [1073, 213] on div "Crawl your website’s content to get answers to popular user questions." at bounding box center [947, 206] width 998 height 23
click at [300, 269] on div "Articles" at bounding box center [232, 272] width 198 height 20
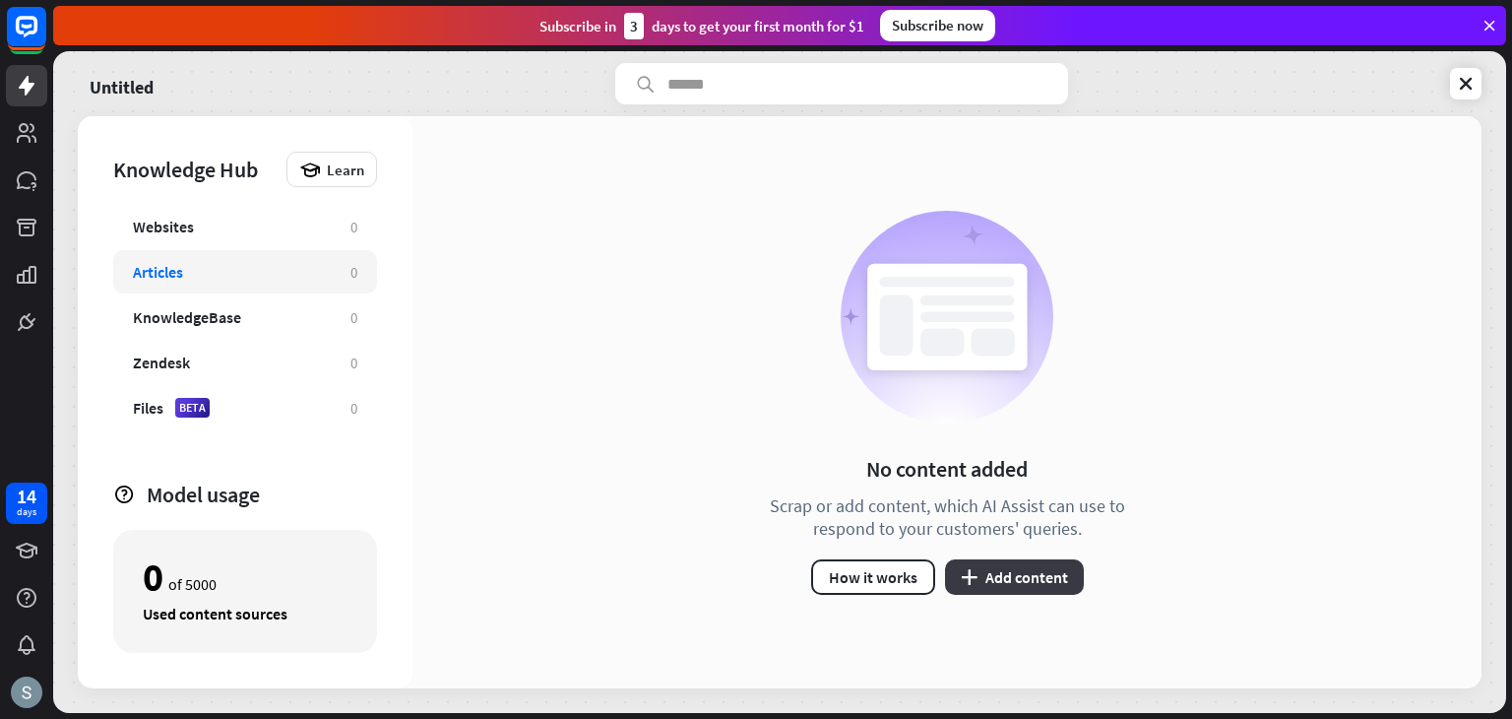
click at [1000, 561] on button "plus Add content" at bounding box center [1014, 576] width 139 height 35
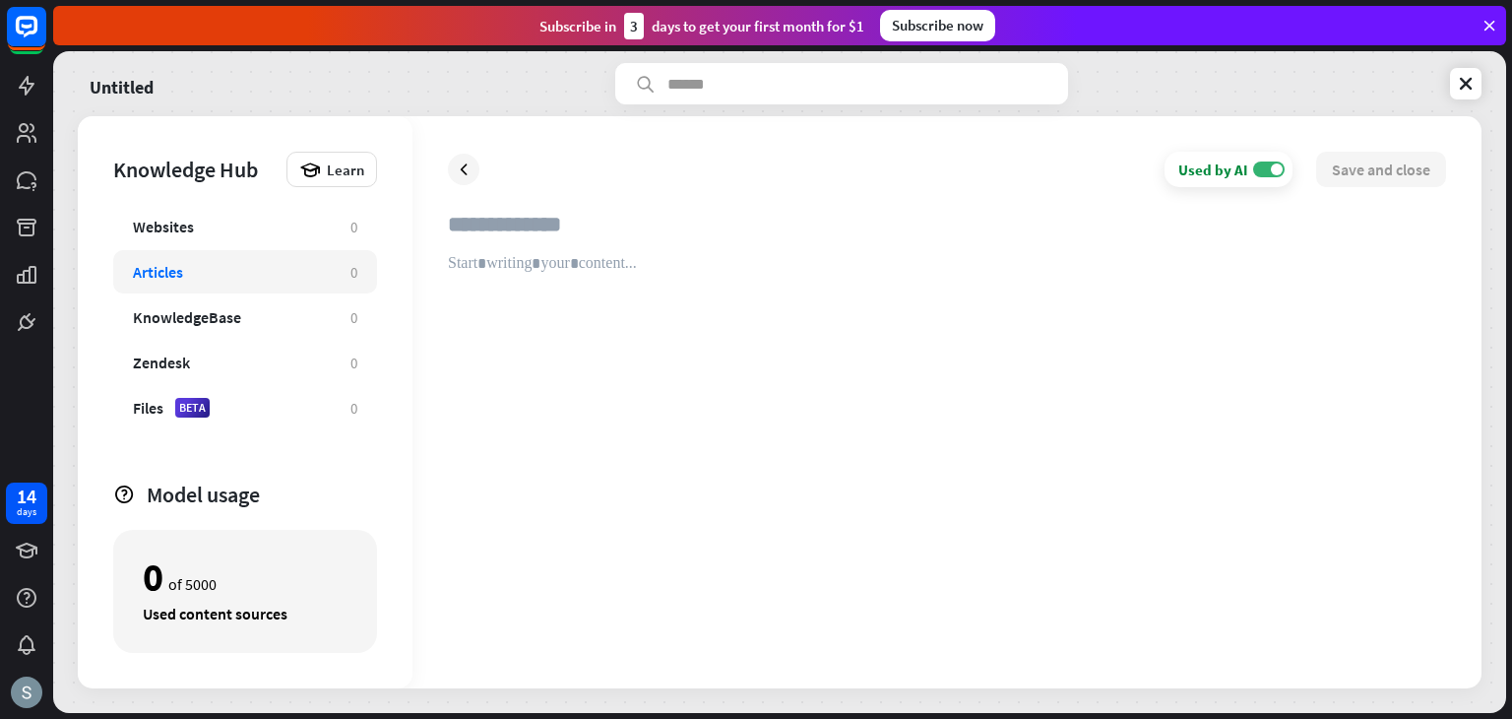
drag, startPoint x: 452, startPoint y: 220, endPoint x: 657, endPoint y: 267, distance: 210.2
click at [657, 267] on div at bounding box center [947, 432] width 998 height 442
click at [232, 295] on div "KnowledgeBase 0" at bounding box center [245, 316] width 264 height 43
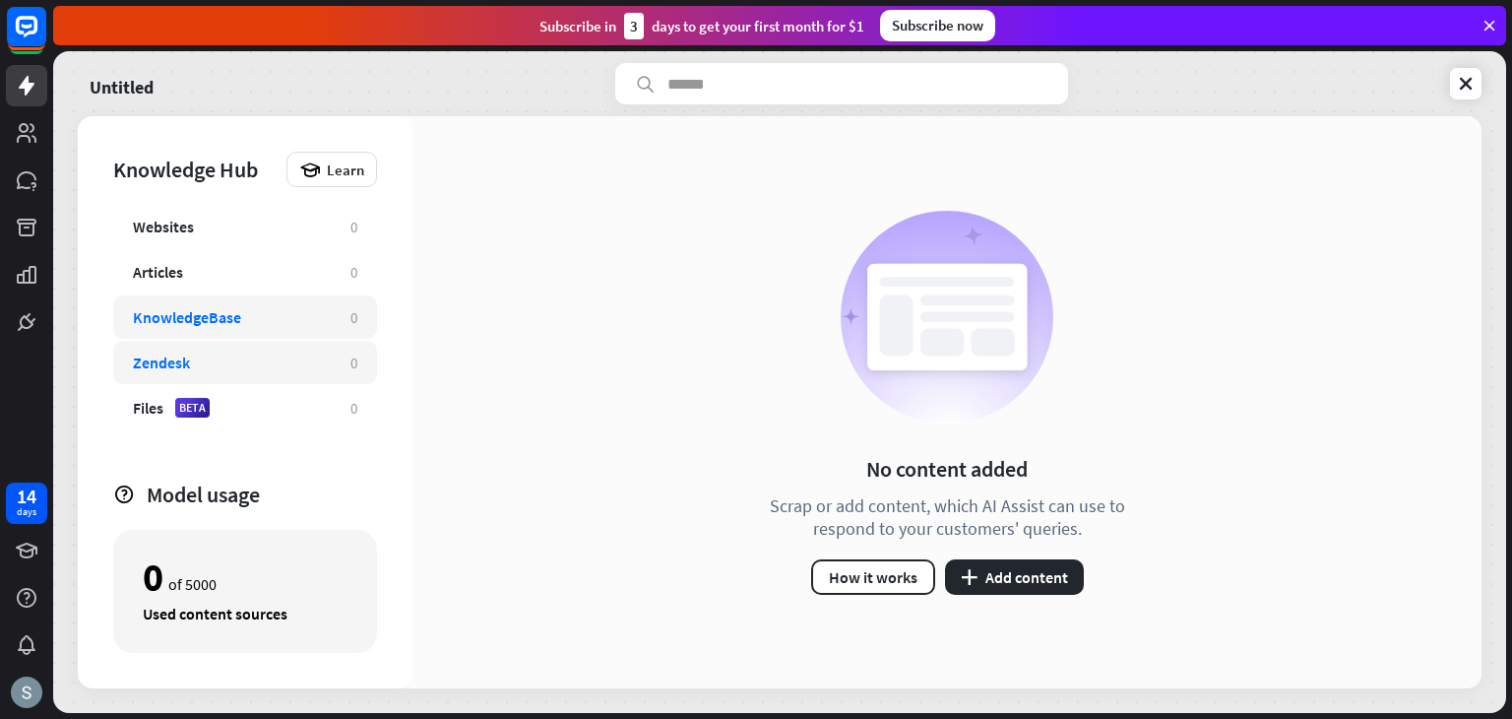
click at [241, 355] on div "Zendesk" at bounding box center [232, 362] width 198 height 20
click at [326, 163] on div "Learn" at bounding box center [332, 169] width 91 height 35
